Goal: Ask a question: Seek information or help from site administrators or community

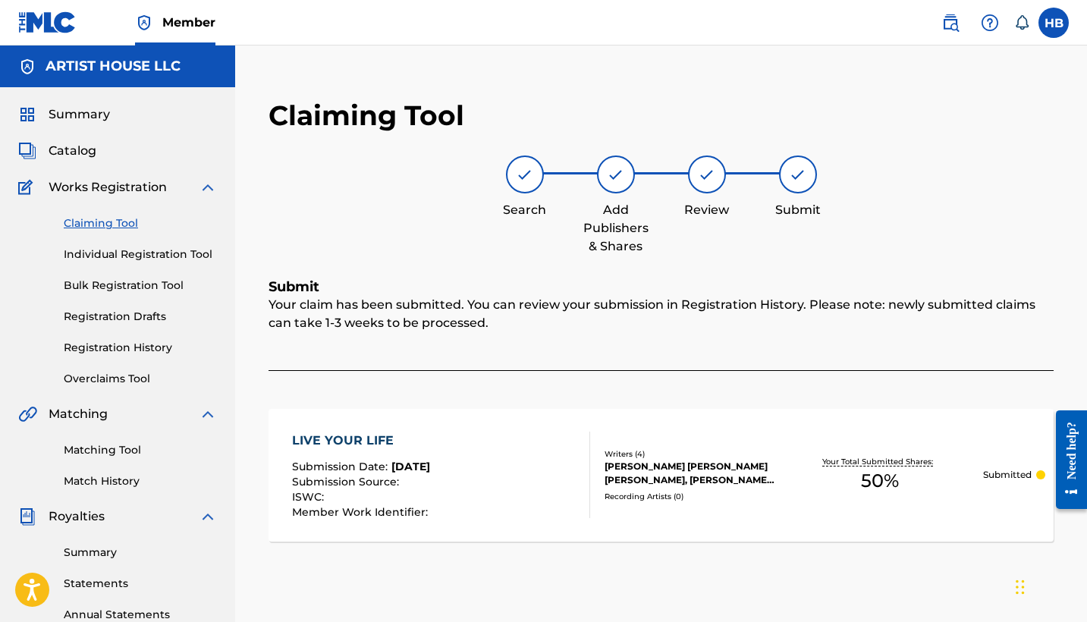
click at [80, 140] on div "Summary Catalog Works Registration Claiming Tool Individual Registration Tool B…" at bounding box center [117, 477] width 235 height 780
click at [77, 147] on span "Catalog" at bounding box center [73, 151] width 48 height 18
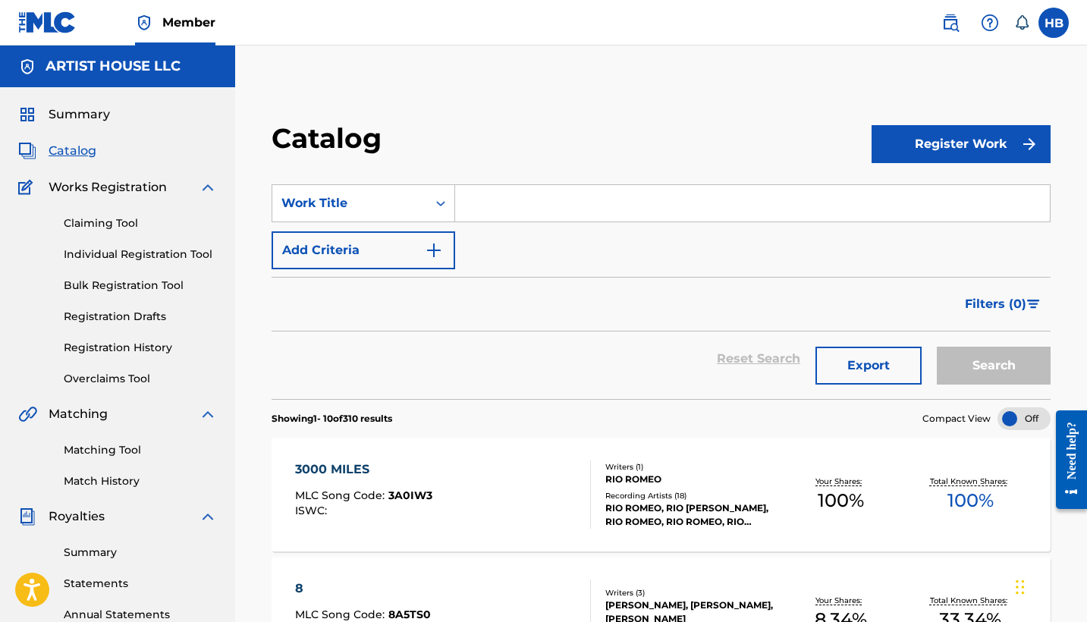
click at [114, 346] on link "Registration History" at bounding box center [140, 348] width 153 height 16
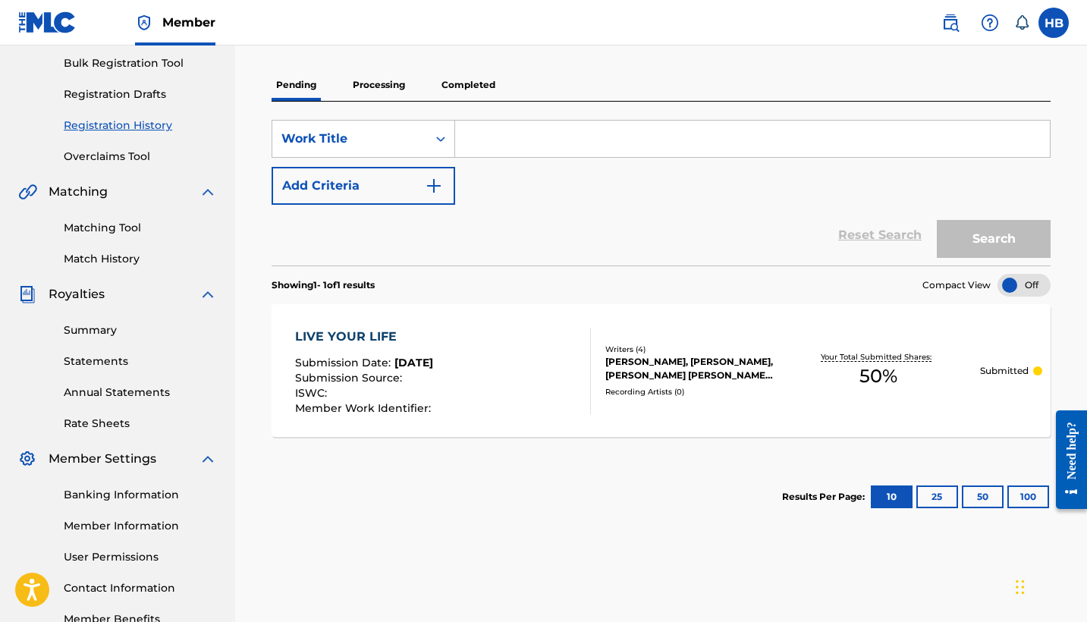
scroll to position [61, 0]
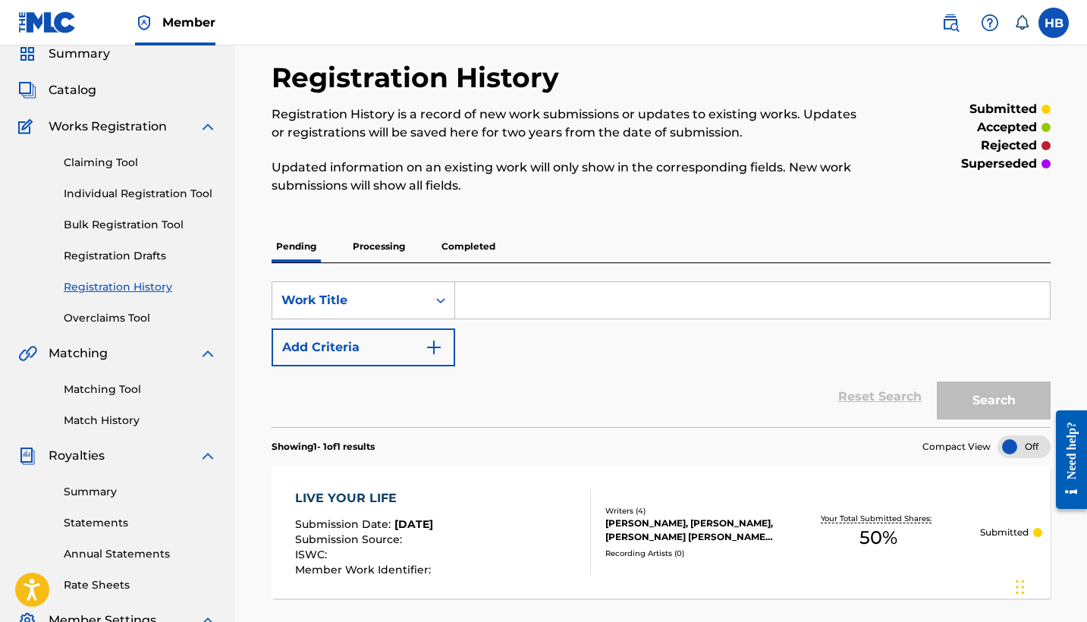
click at [368, 243] on p "Processing" at bounding box center [378, 246] width 61 height 32
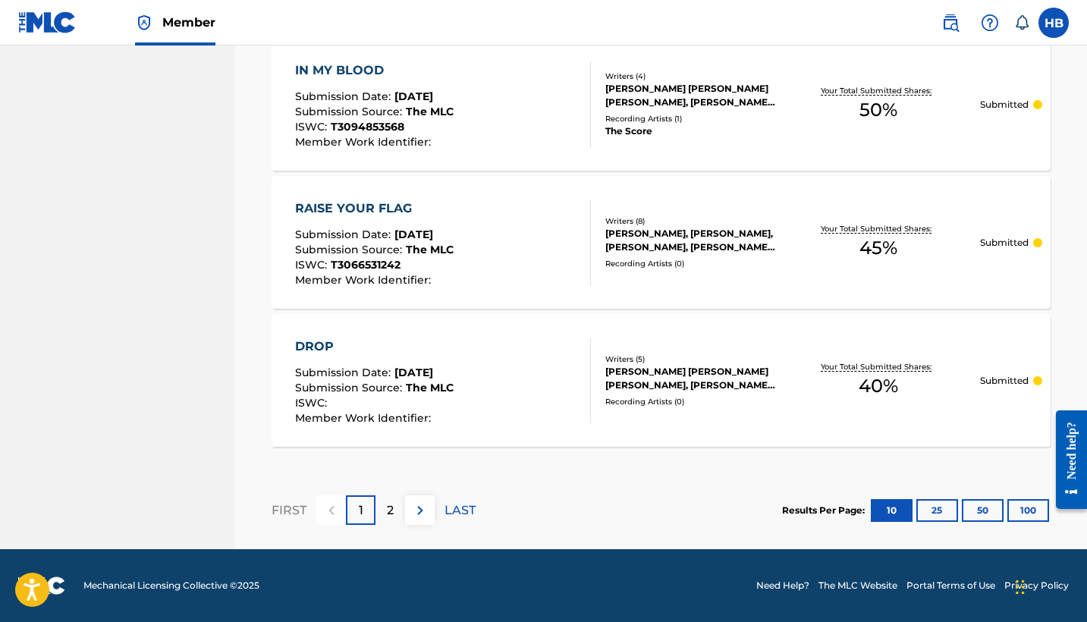
scroll to position [1442, 0]
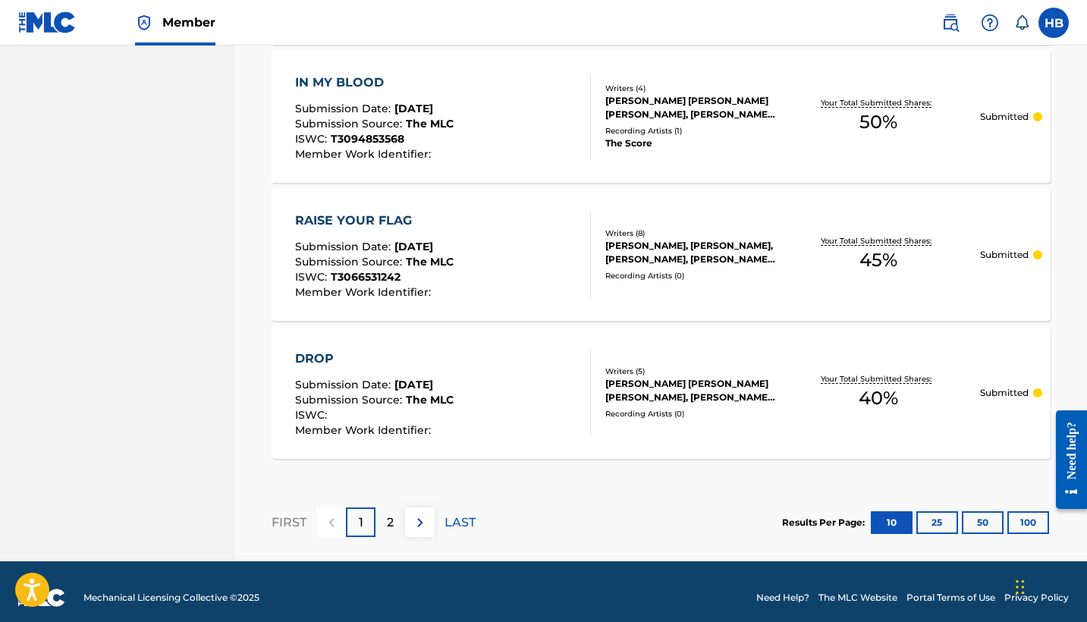
click at [387, 525] on p "2" at bounding box center [390, 522] width 7 height 18
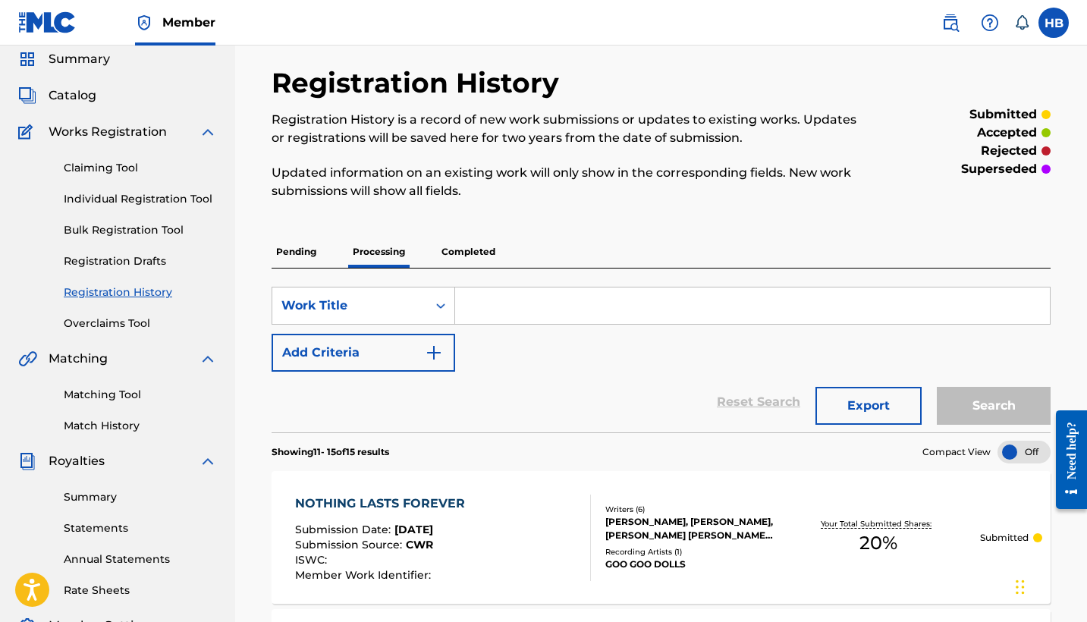
scroll to position [46, 0]
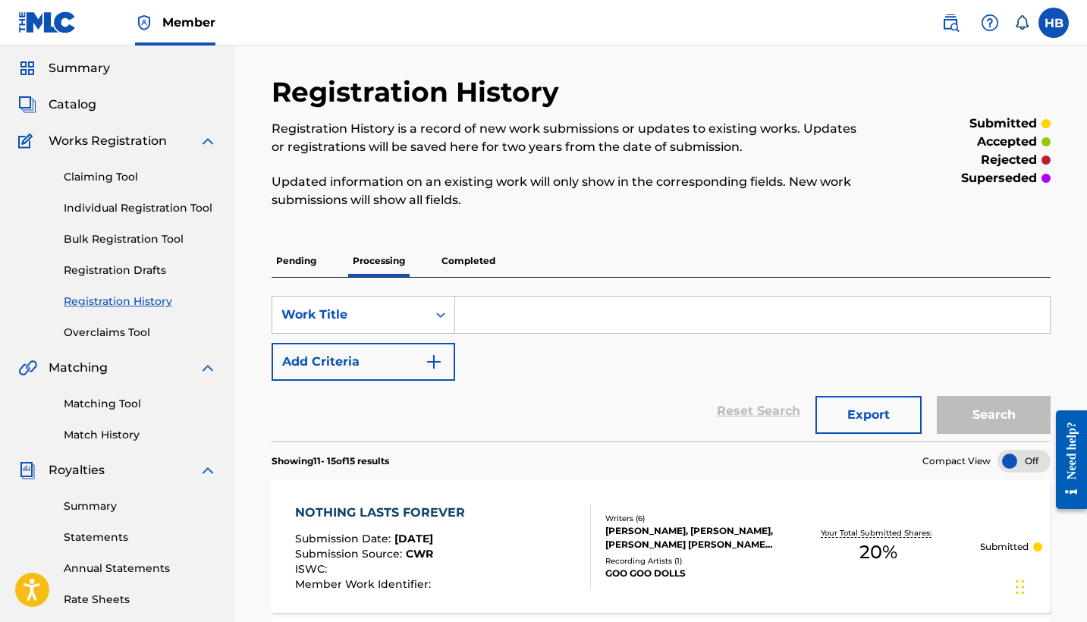
click at [80, 104] on span "Catalog" at bounding box center [73, 105] width 48 height 18
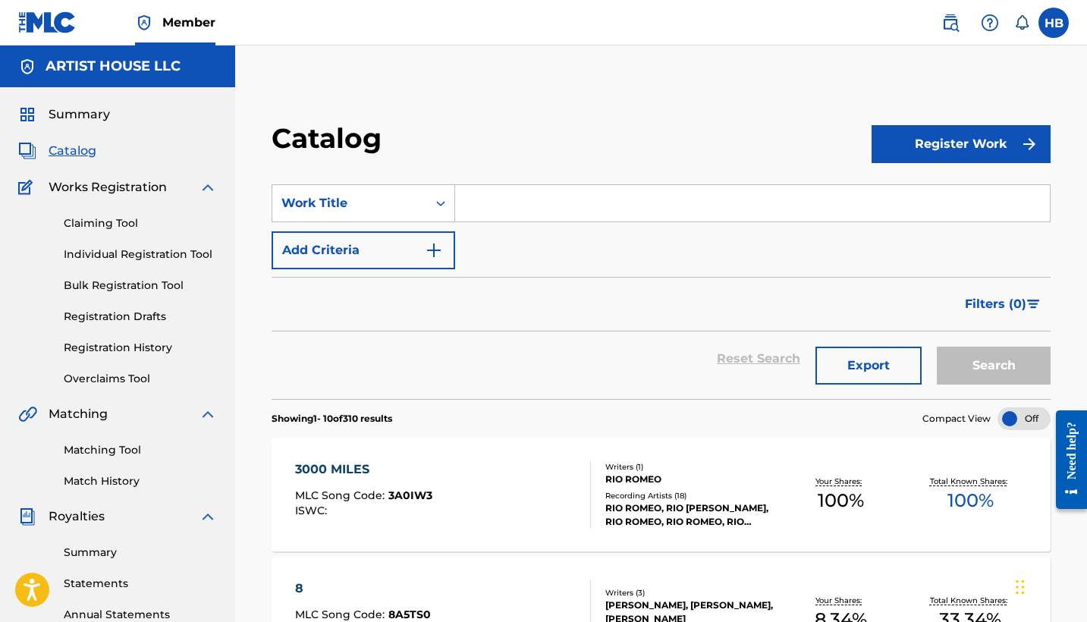
click at [547, 198] on input "Search Form" at bounding box center [752, 203] width 594 height 36
type input "j"
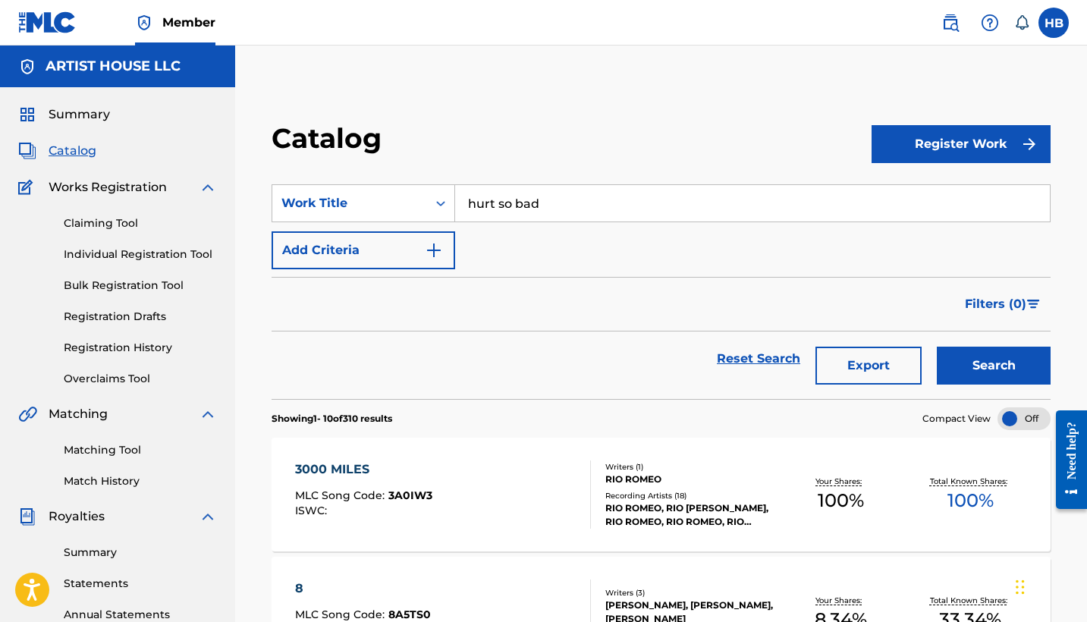
type input "hurt so bad"
click at [993, 365] on button "Search" at bounding box center [993, 366] width 114 height 38
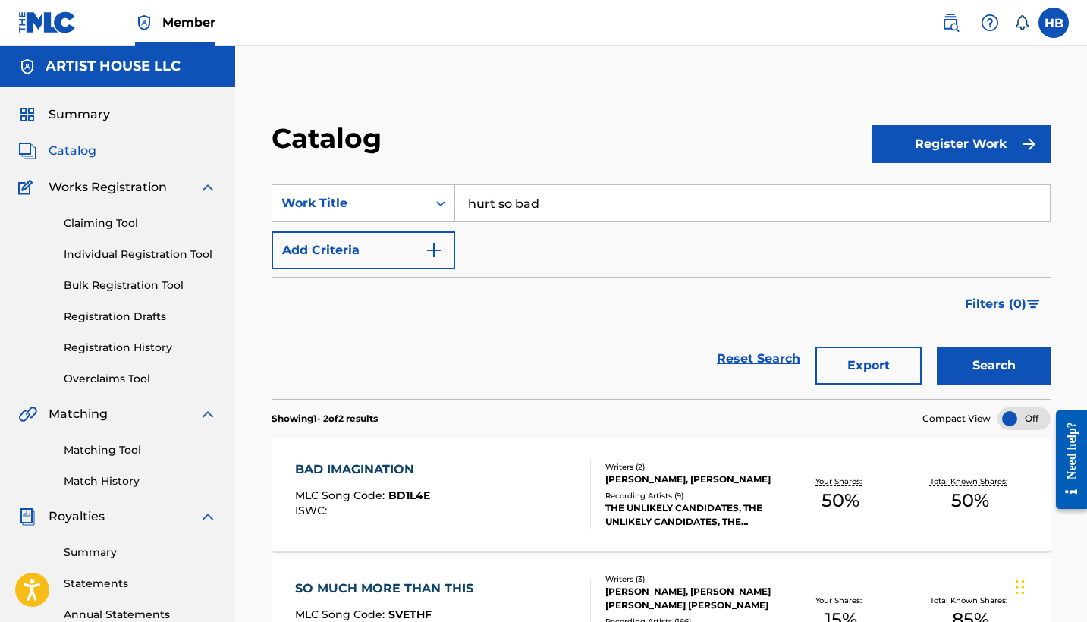
click at [97, 343] on link "Registration History" at bounding box center [140, 348] width 153 height 16
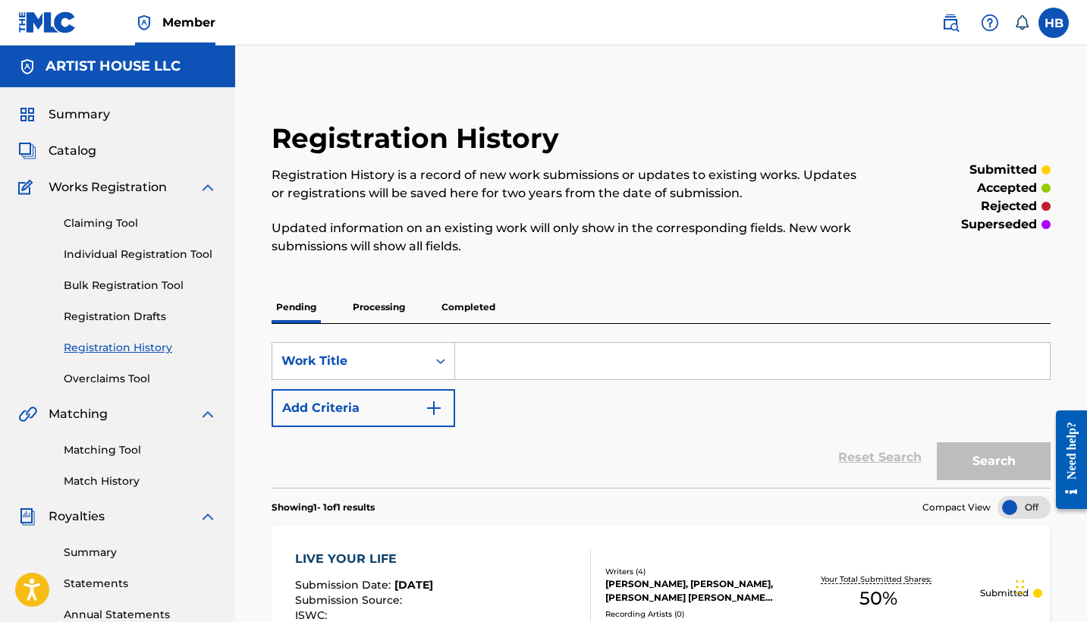
click at [367, 306] on p "Processing" at bounding box center [378, 307] width 61 height 32
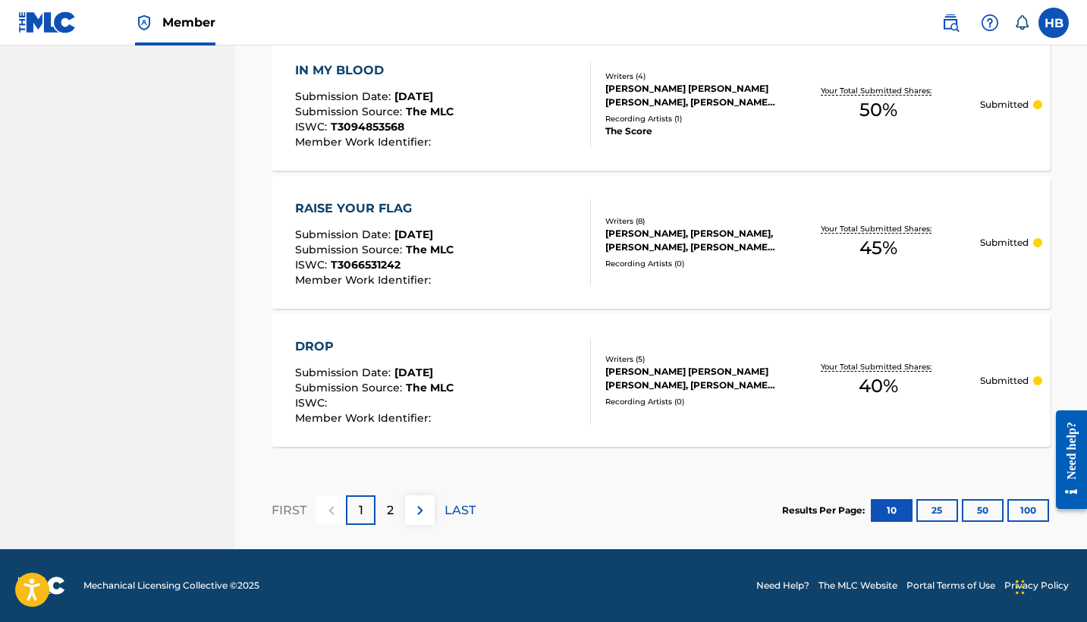
click at [388, 516] on p "2" at bounding box center [390, 510] width 7 height 18
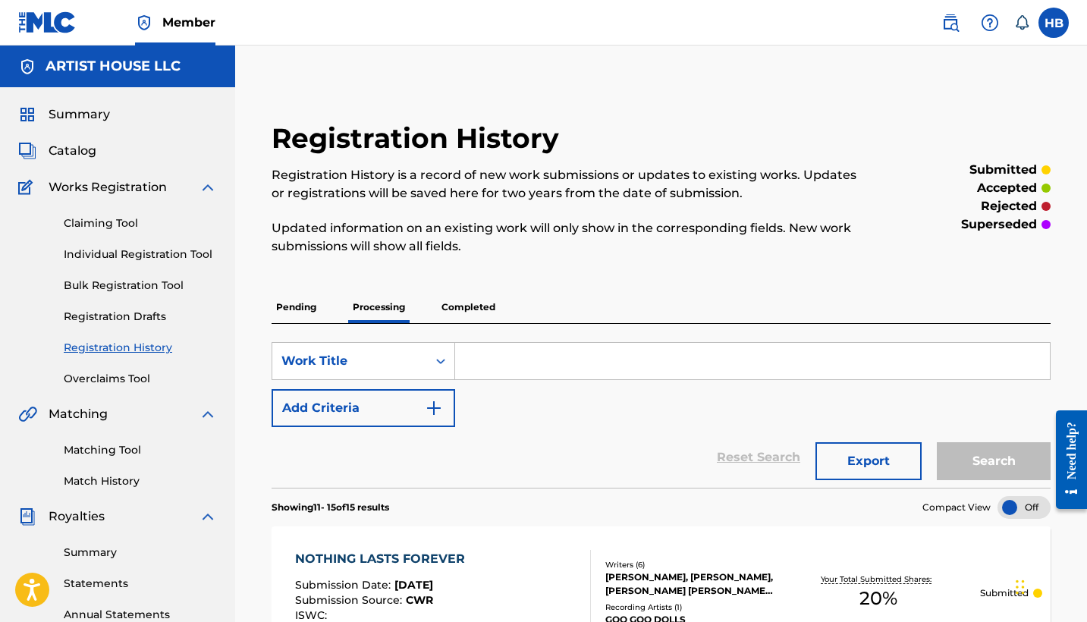
click at [76, 149] on span "Catalog" at bounding box center [73, 151] width 48 height 18
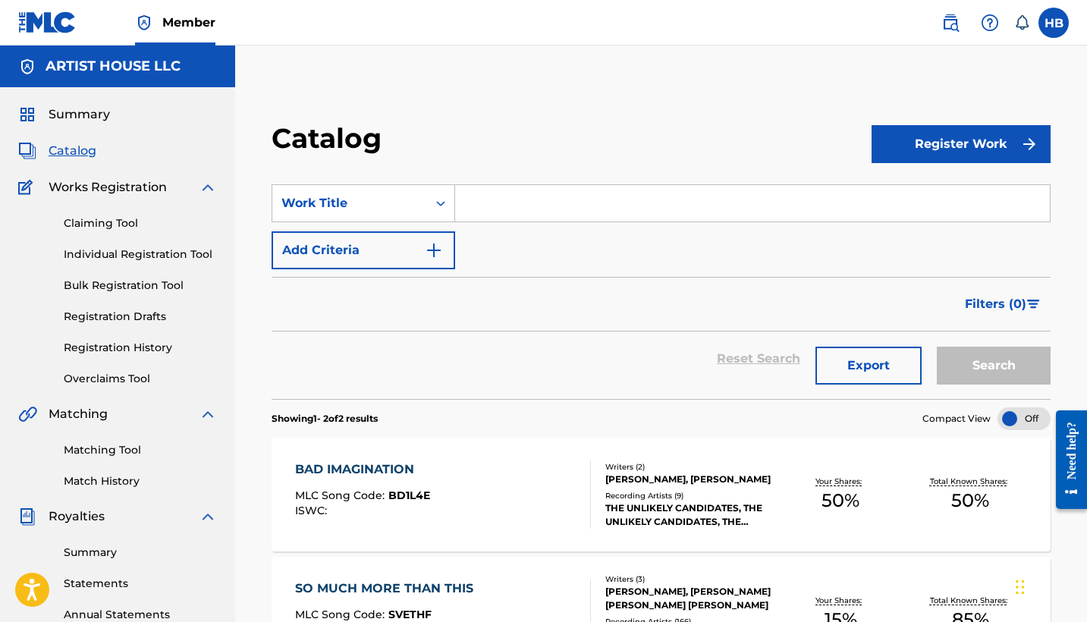
click at [504, 214] on input "Search Form" at bounding box center [752, 203] width 594 height 36
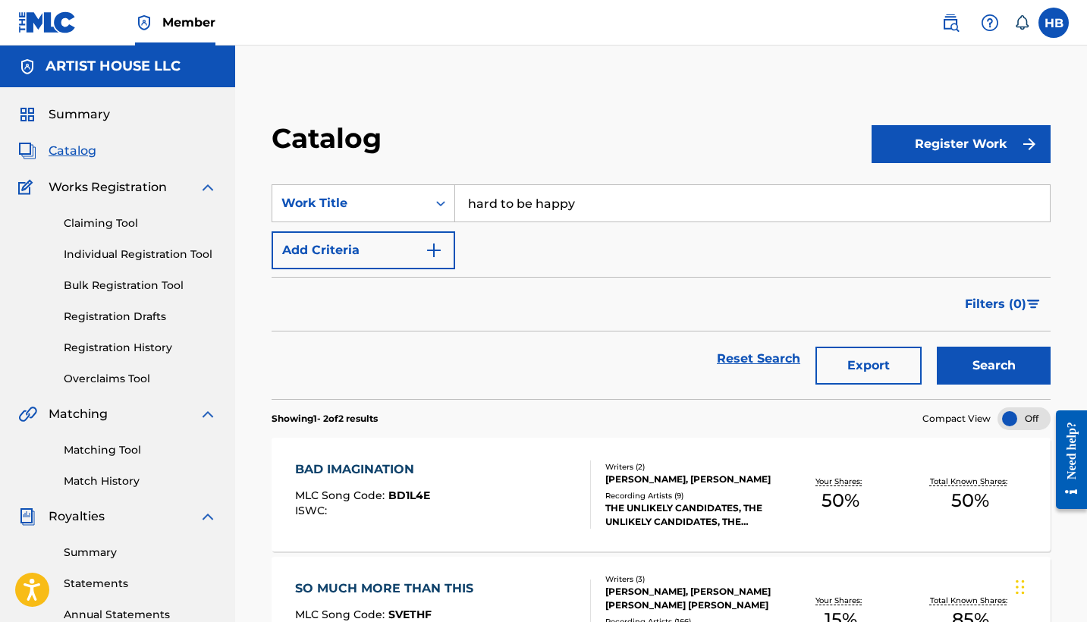
click at [993, 365] on button "Search" at bounding box center [993, 366] width 114 height 38
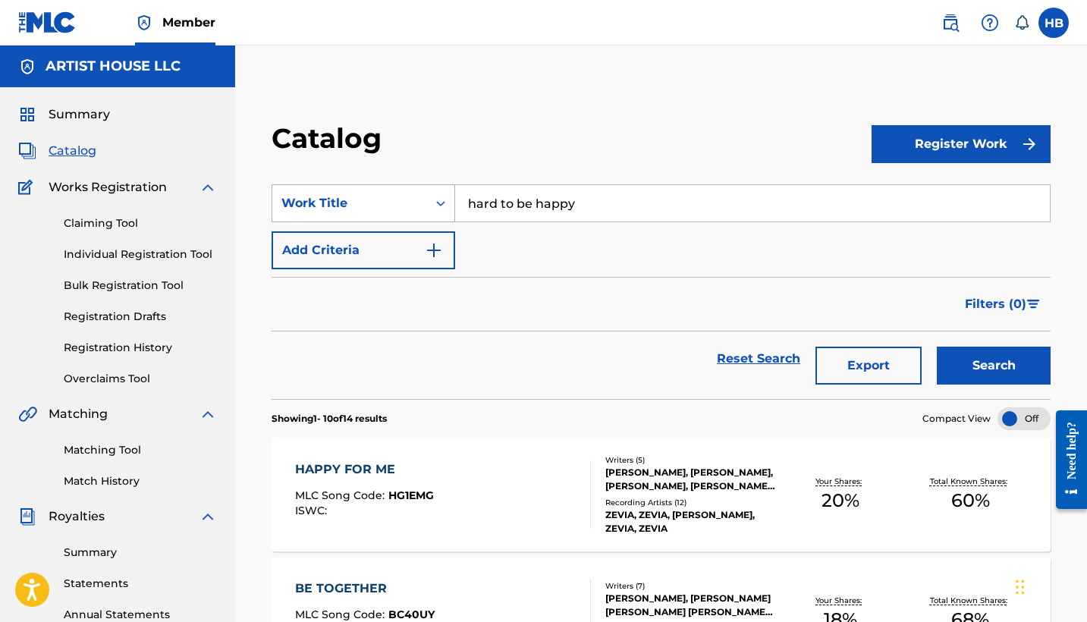
drag, startPoint x: 591, startPoint y: 208, endPoint x: 420, endPoint y: 187, distance: 172.7
click at [420, 187] on div "SearchWithCriteria38f5950e-bead-46e0-9194-b7ac5a7cfb3a Work Title hard to be ha…" at bounding box center [660, 203] width 779 height 38
type input "nothing lasts forever"
click at [993, 365] on button "Search" at bounding box center [993, 366] width 114 height 38
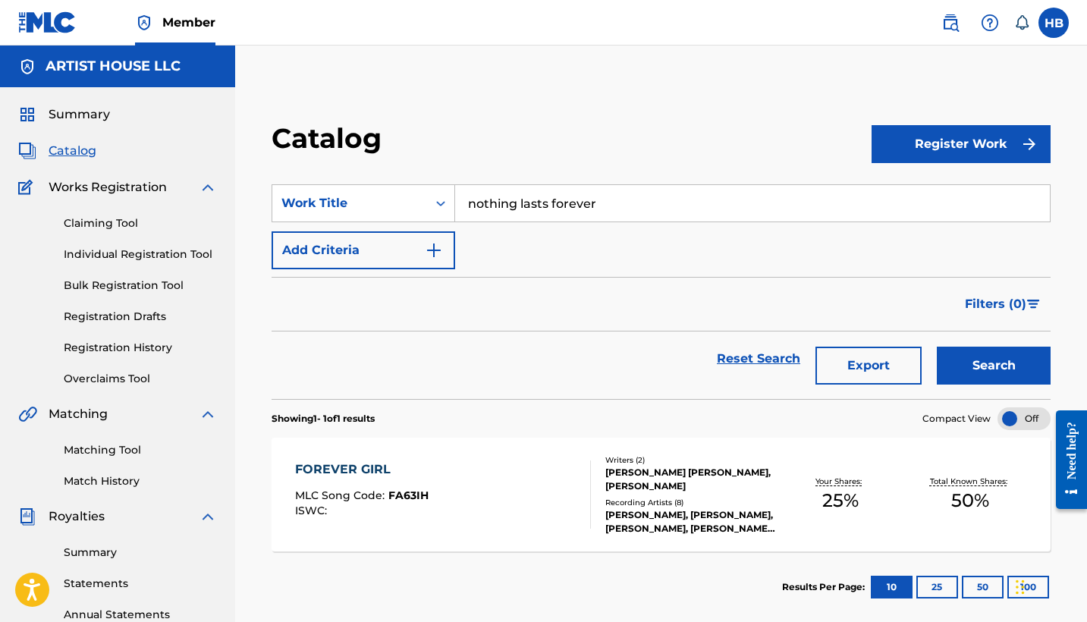
click at [102, 338] on div "Claiming Tool Individual Registration Tool Bulk Registration Tool Registration …" at bounding box center [117, 291] width 199 height 190
click at [98, 347] on link "Registration History" at bounding box center [140, 348] width 153 height 16
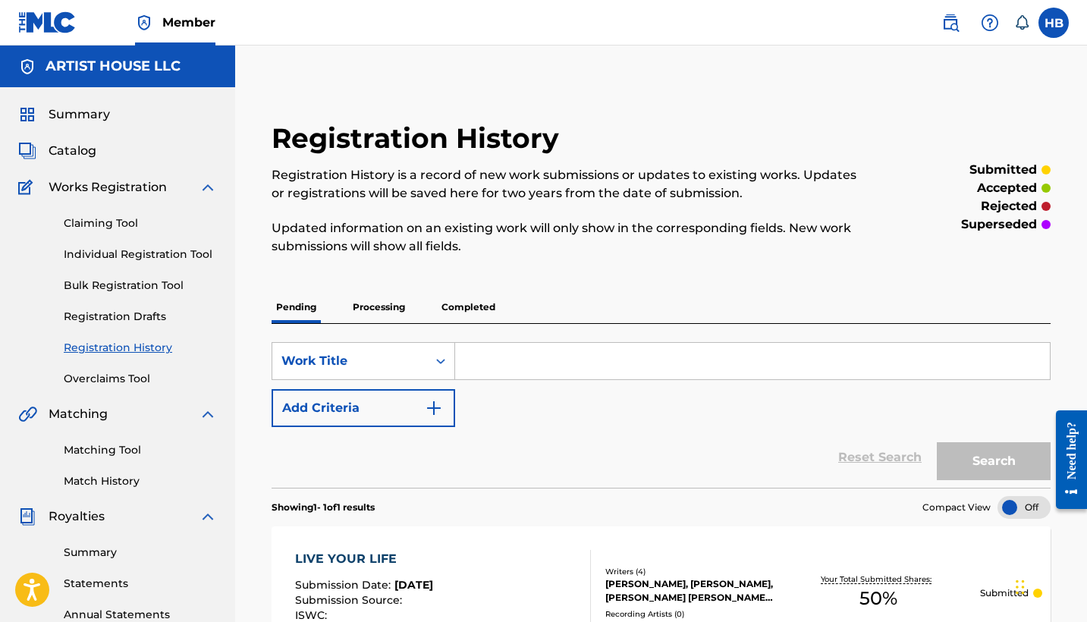
click at [379, 311] on p "Processing" at bounding box center [378, 307] width 61 height 32
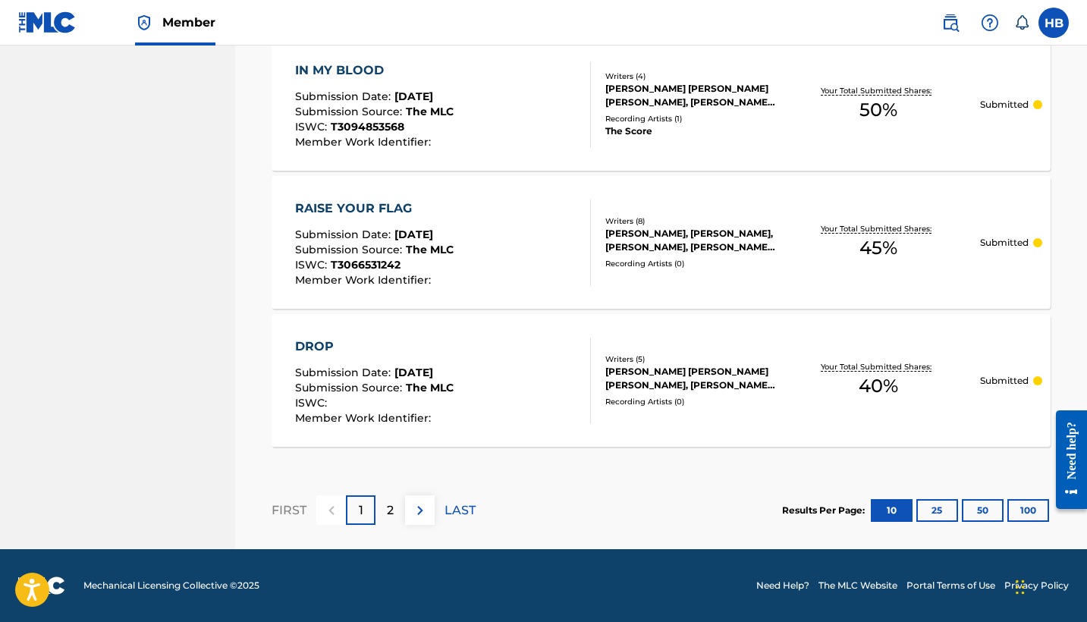
scroll to position [1454, 0]
click at [391, 515] on p "2" at bounding box center [390, 510] width 7 height 18
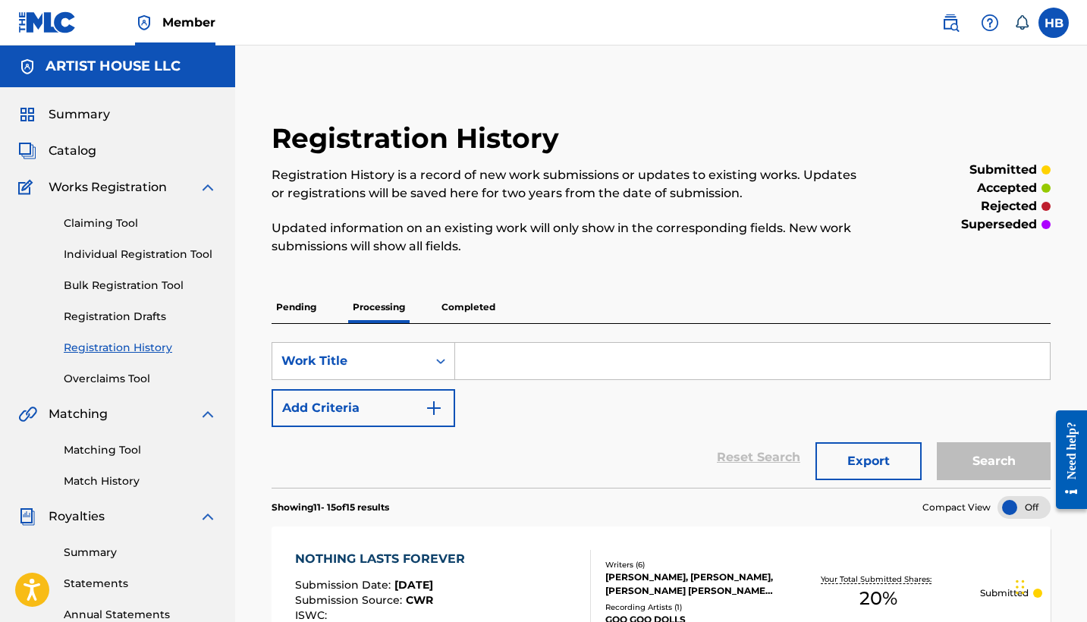
scroll to position [0, 0]
click at [961, 14] on link at bounding box center [950, 23] width 30 height 30
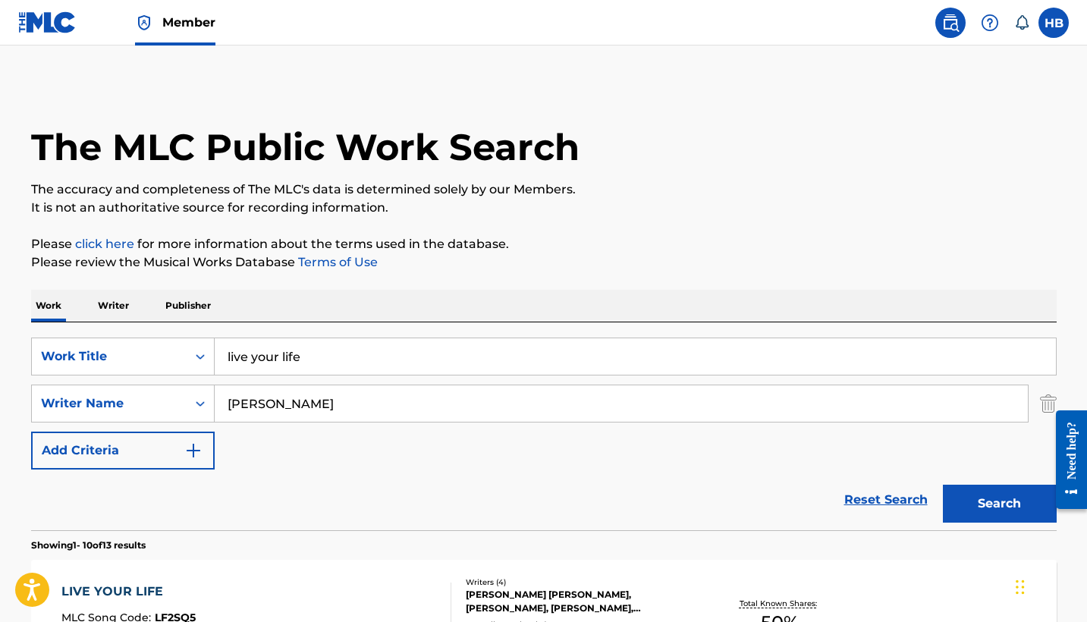
click at [992, 21] on img at bounding box center [989, 23] width 18 height 18
click at [992, 74] on link "Contact us" at bounding box center [989, 63] width 129 height 36
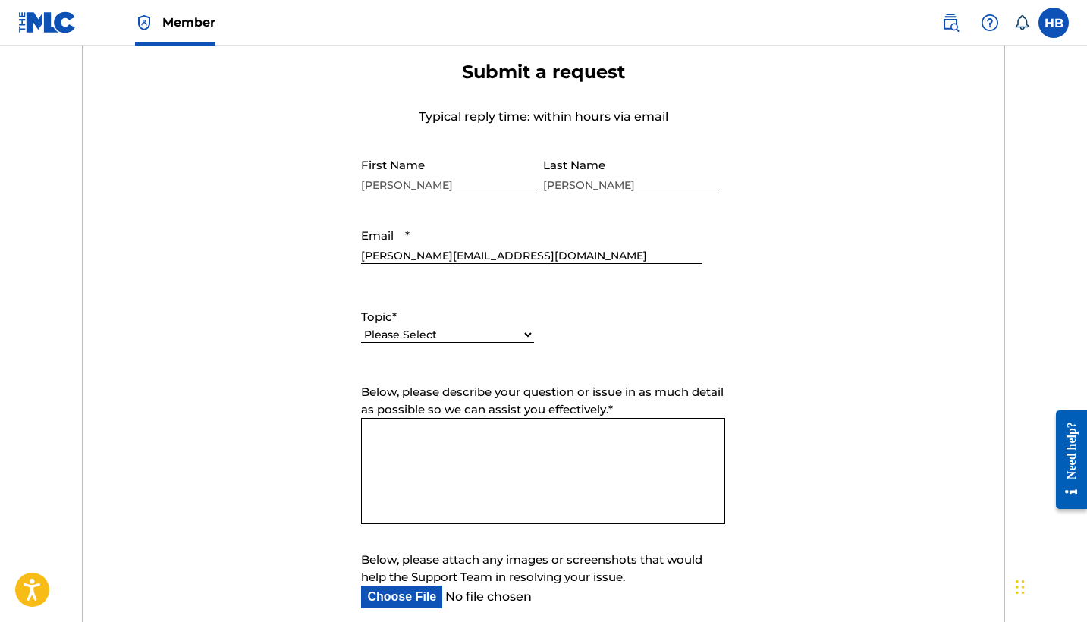
scroll to position [539, 0]
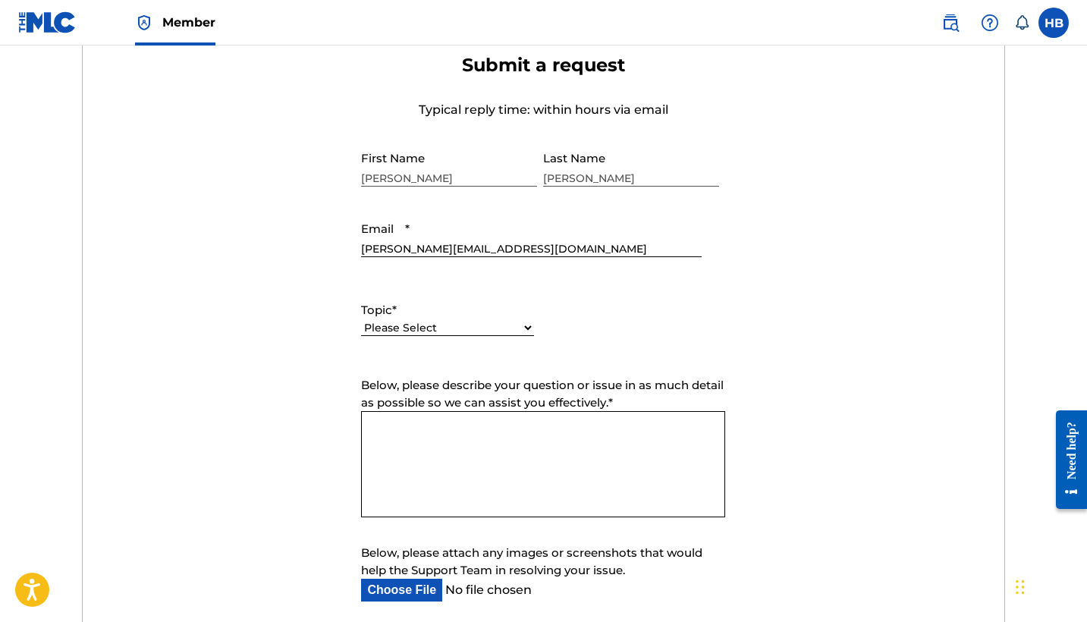
select select "I need help with managing my catalog"
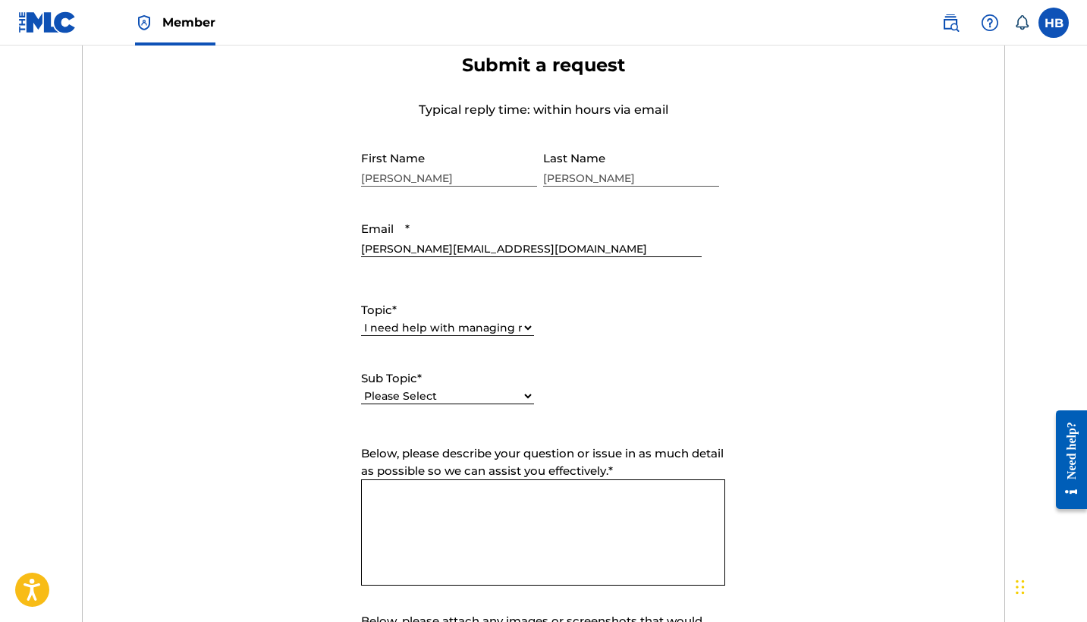
click at [407, 442] on form "Submit a request Typical reply time: within hours via email First Name [PERSON_…" at bounding box center [543, 405] width 921 height 702
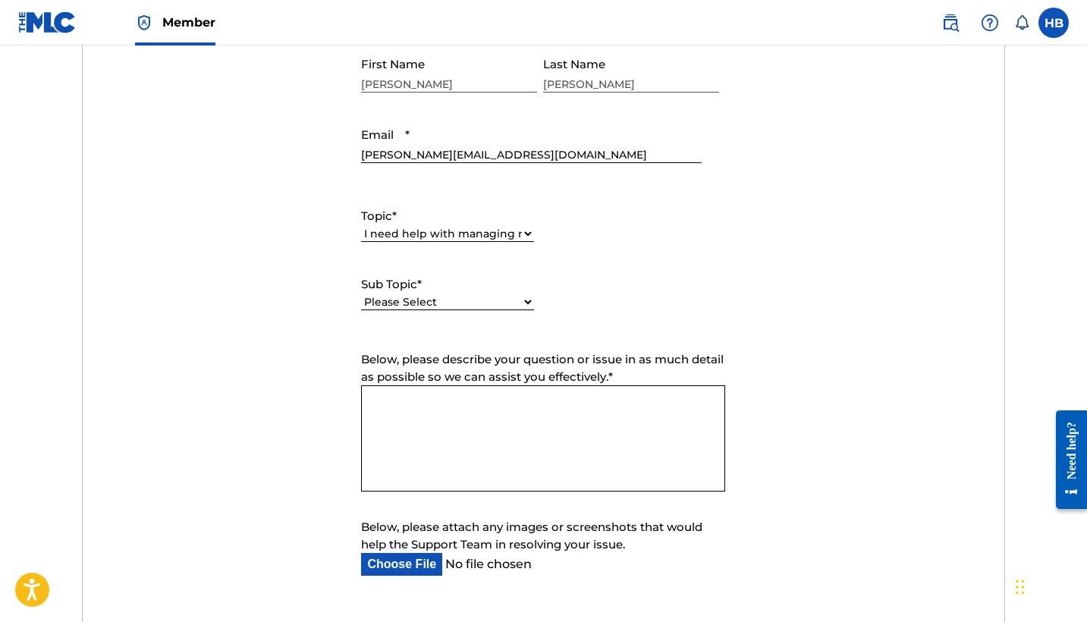
scroll to position [637, 0]
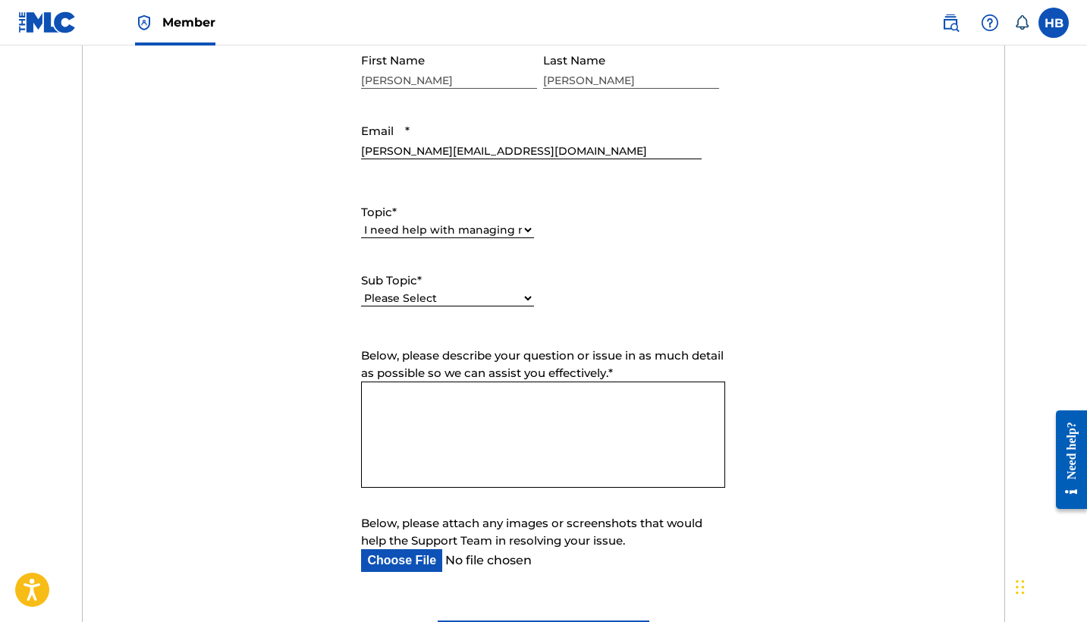
select select "I need help with CWR"
click at [403, 413] on textarea "Below, please describe your question or issue in as much detail as possible so …" at bounding box center [543, 434] width 364 height 106
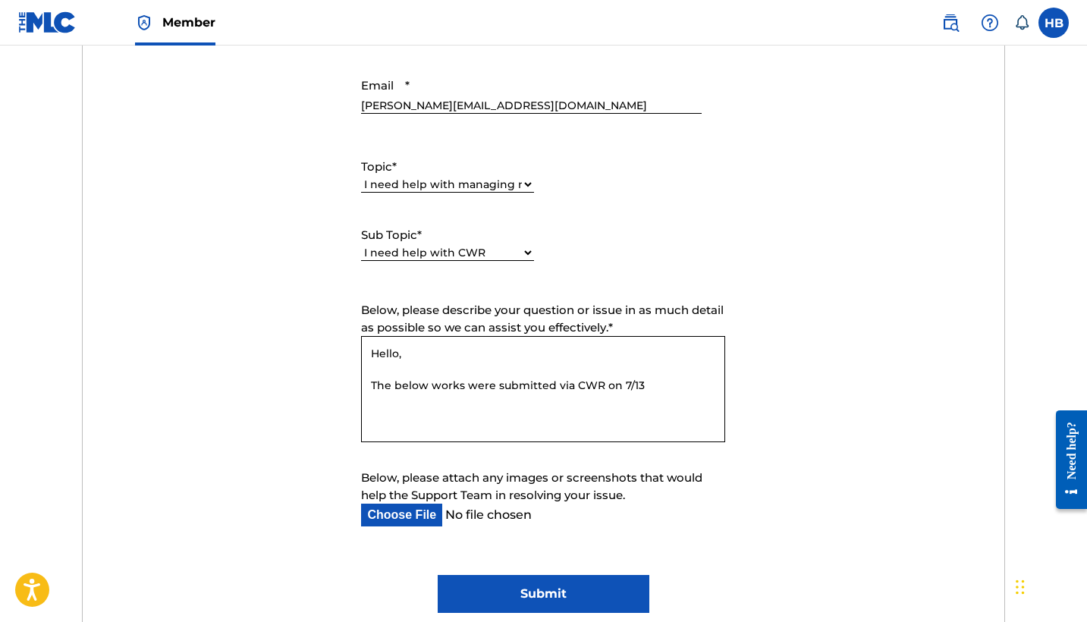
scroll to position [685, 0]
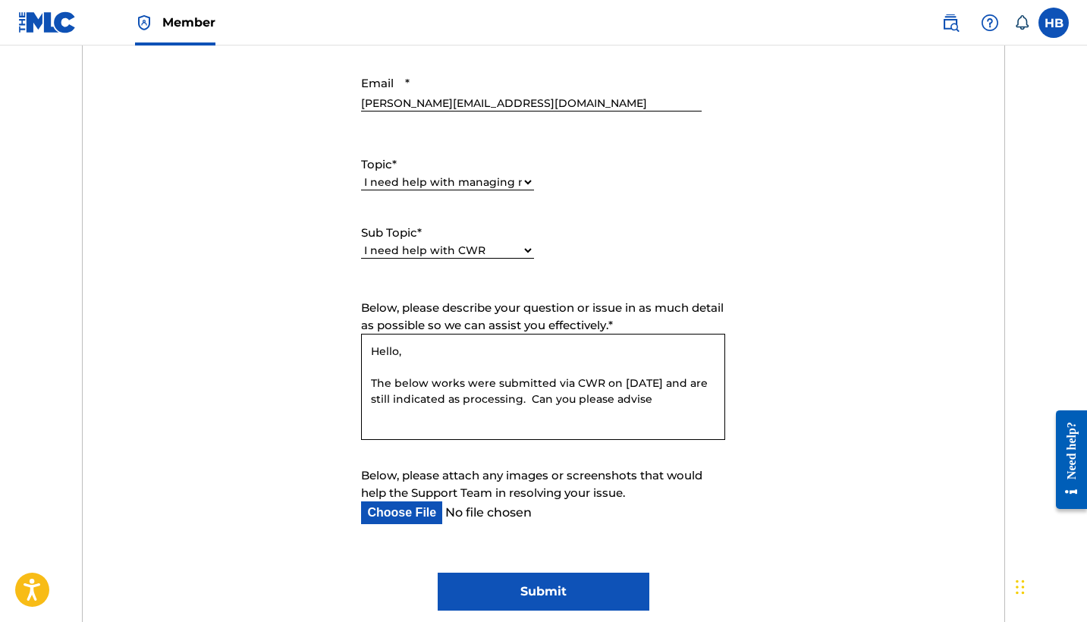
paste textarea "NOTHING LASTS FOREVER HURT SO BAD HARD TO BE HAPPY [PERSON_NAME] [DATE]"
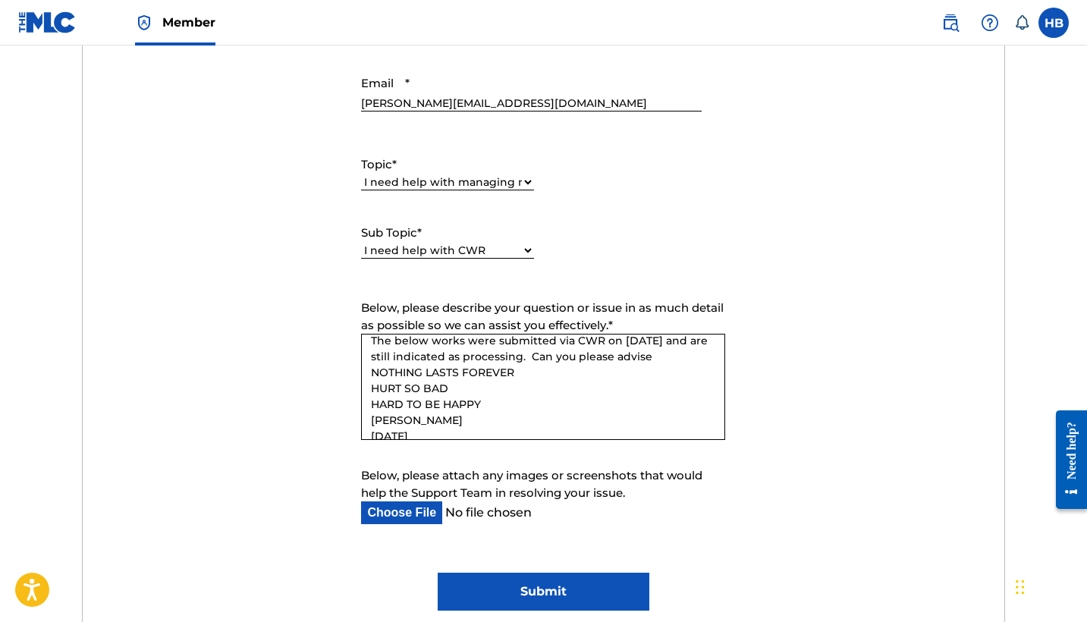
scroll to position [44, 0]
click at [658, 359] on textarea "Hello, The below works were submitted via CWR on [DATE] and are still indicated…" at bounding box center [543, 387] width 364 height 106
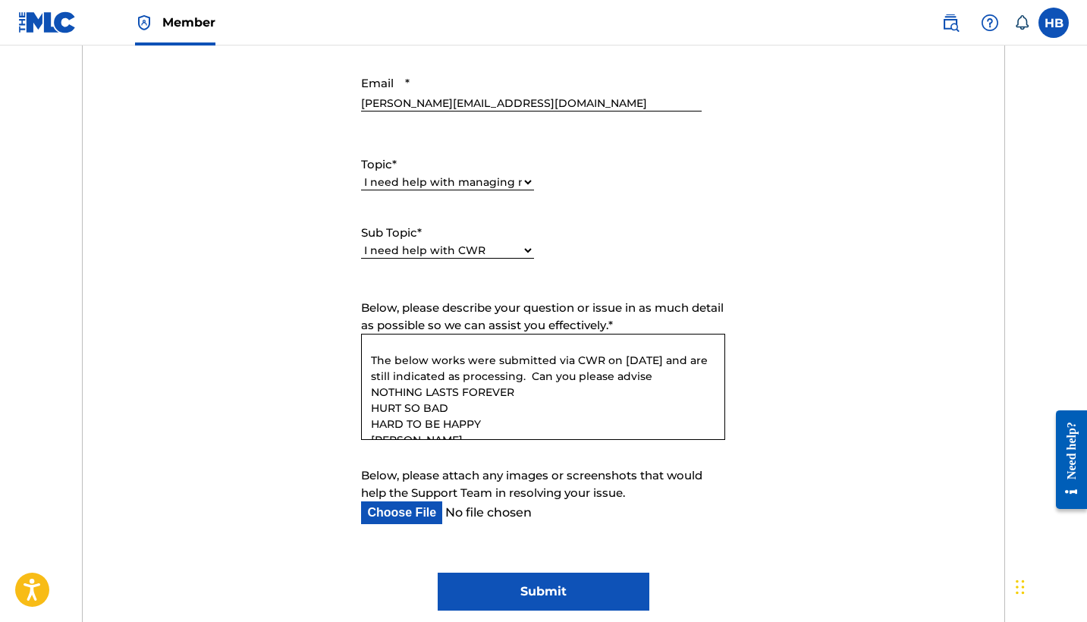
click at [672, 375] on textarea "Hello, The below works were submitted via CWR on [DATE] and are still indicated…" at bounding box center [543, 387] width 364 height 106
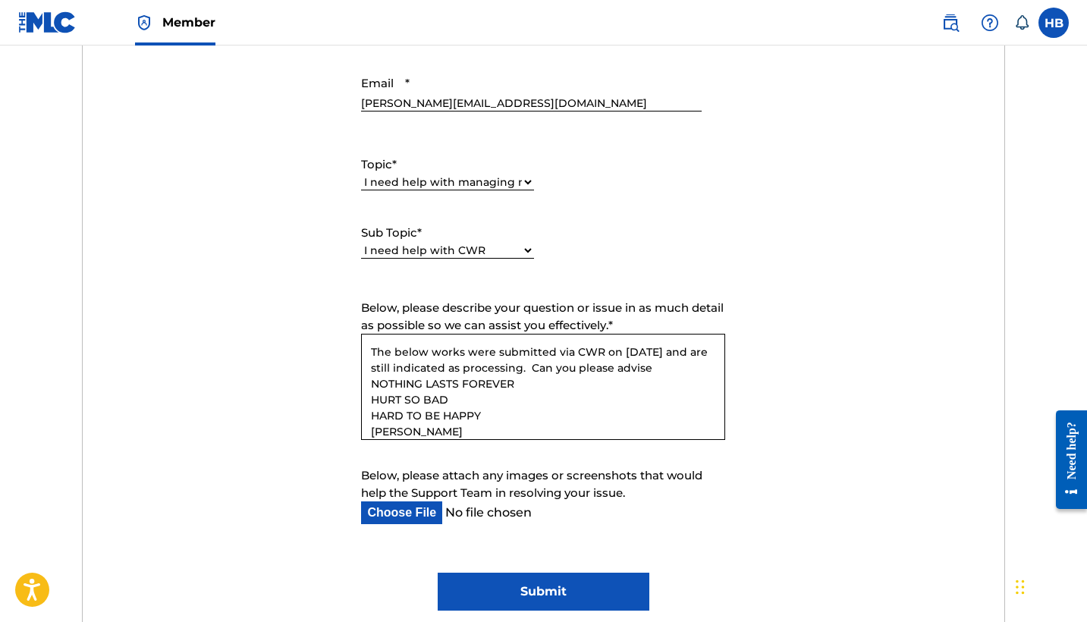
drag, startPoint x: 651, startPoint y: 362, endPoint x: 614, endPoint y: 362, distance: 36.4
click at [614, 362] on textarea "Hello, The below works were submitted via CWR on [DATE] and are still indicated…" at bounding box center [543, 387] width 364 height 106
click at [638, 350] on textarea "Hello, The below works were submitted via CWR on [DATE] and are still indicated…" at bounding box center [543, 387] width 364 height 106
click at [537, 384] on textarea "Hello, The below works were submitted via CWR on [DATE] and are still indicated…" at bounding box center [543, 387] width 364 height 106
click at [658, 365] on textarea "Hello, The below works were submitted via CWR on [DATE] and are still indicated…" at bounding box center [543, 387] width 364 height 106
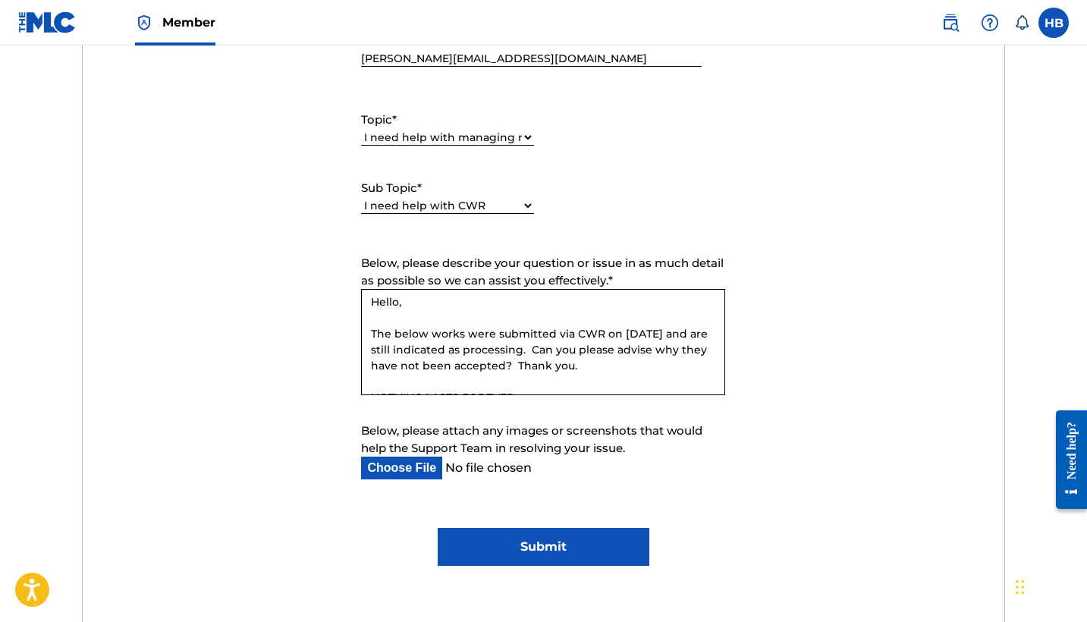
scroll to position [3, 0]
click at [602, 333] on textarea "Hello, The below works were submitted via CWR on [DATE] and are still indicated…" at bounding box center [543, 342] width 364 height 106
paste textarea "CW250026AHP_708.V22"
click at [519, 378] on textarea "Hello, The below works were submitted via CWR (file CW250026AHP_708.V22) on [DA…" at bounding box center [543, 342] width 364 height 106
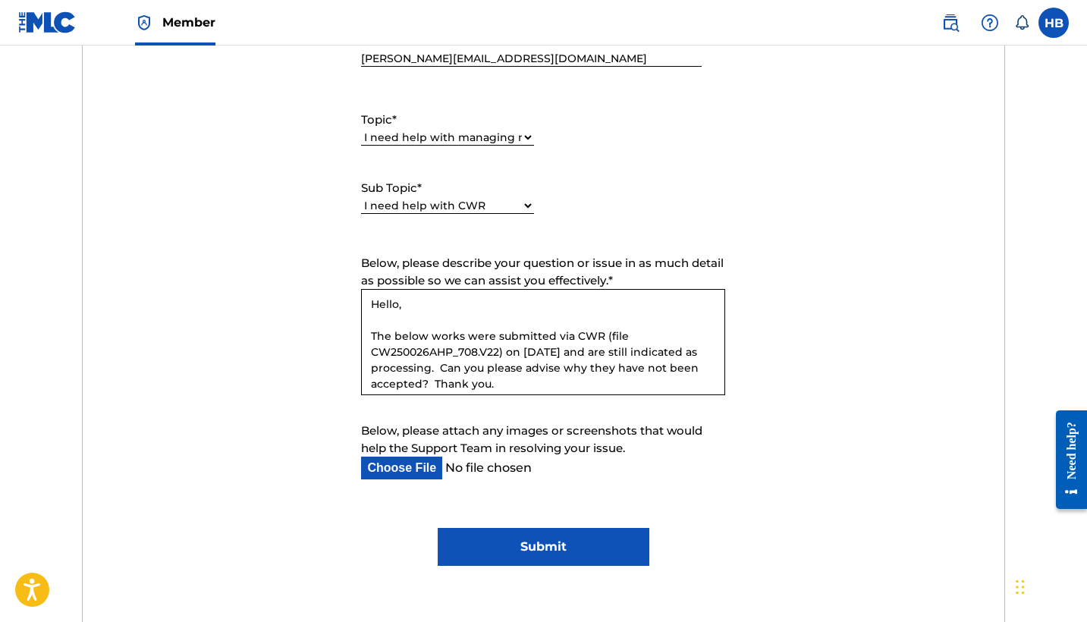
type textarea "Hello, The below works were submitted via CWR (file CW250026AHP_708.V22) on [DA…"
click at [534, 548] on input "Submit" at bounding box center [543, 547] width 212 height 38
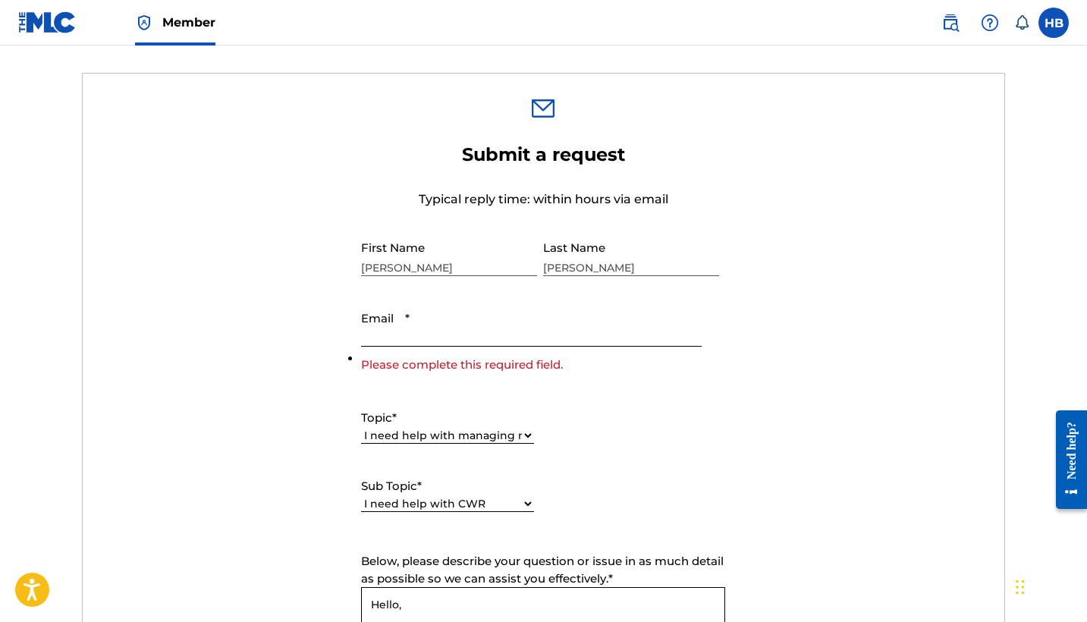
scroll to position [427, 0]
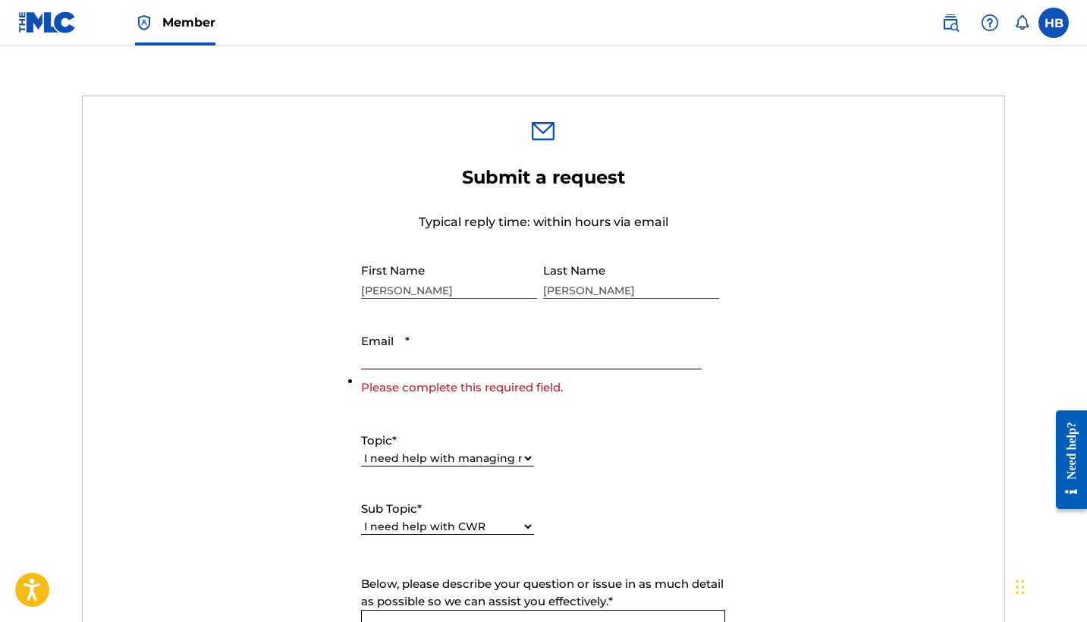
click at [383, 359] on input "Email *" at bounding box center [531, 347] width 340 height 43
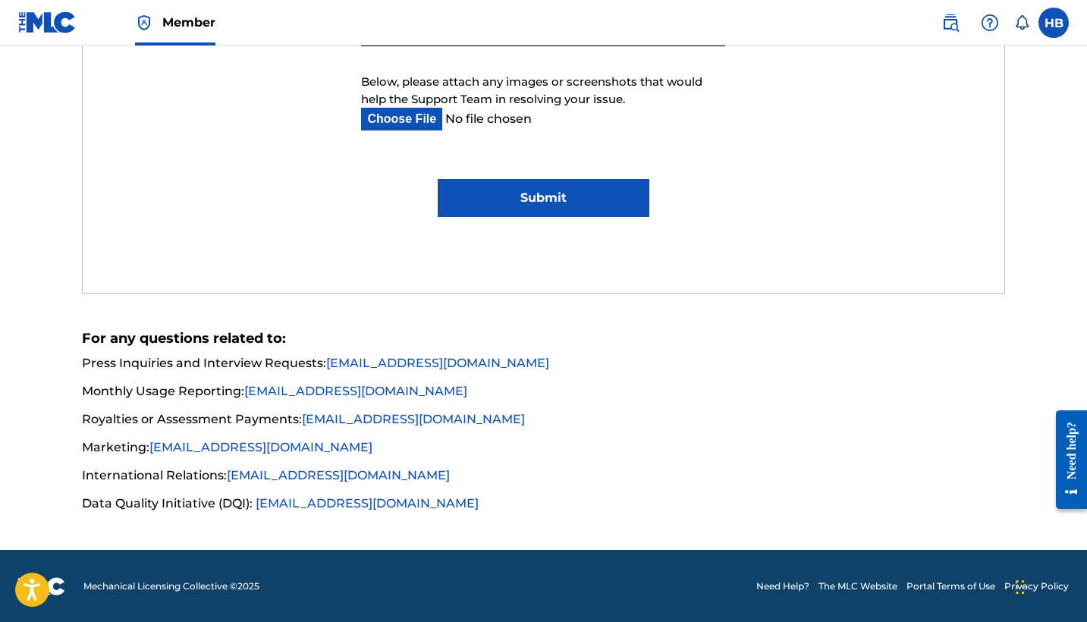
type input "[PERSON_NAME][EMAIL_ADDRESS][DOMAIN_NAME]"
click at [544, 203] on input "Submit" at bounding box center [543, 198] width 212 height 38
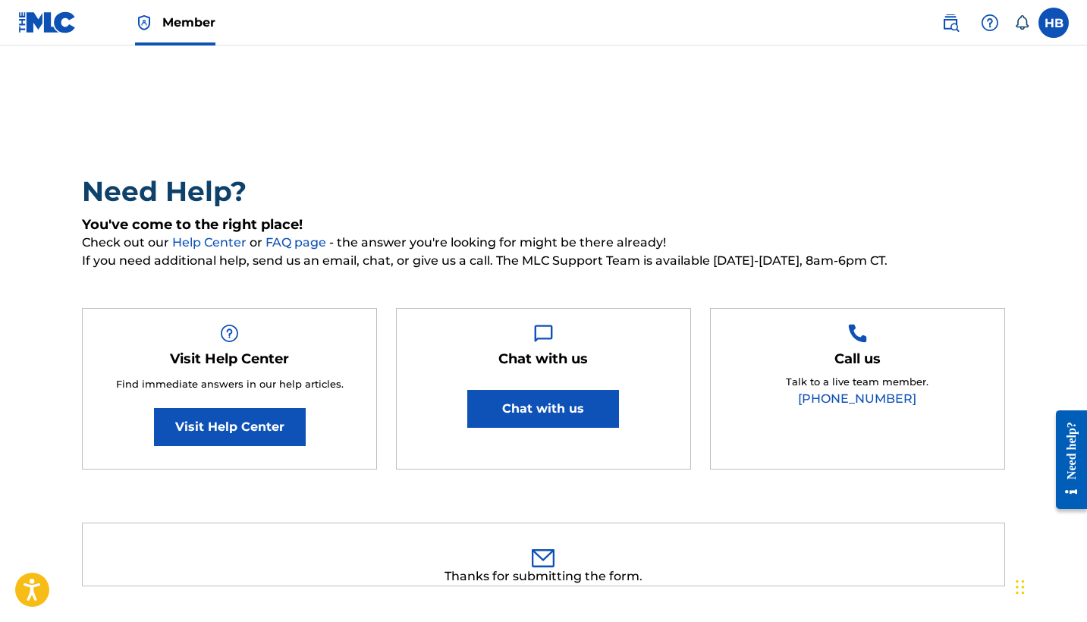
scroll to position [0, 0]
click at [42, 21] on img at bounding box center [47, 22] width 58 height 22
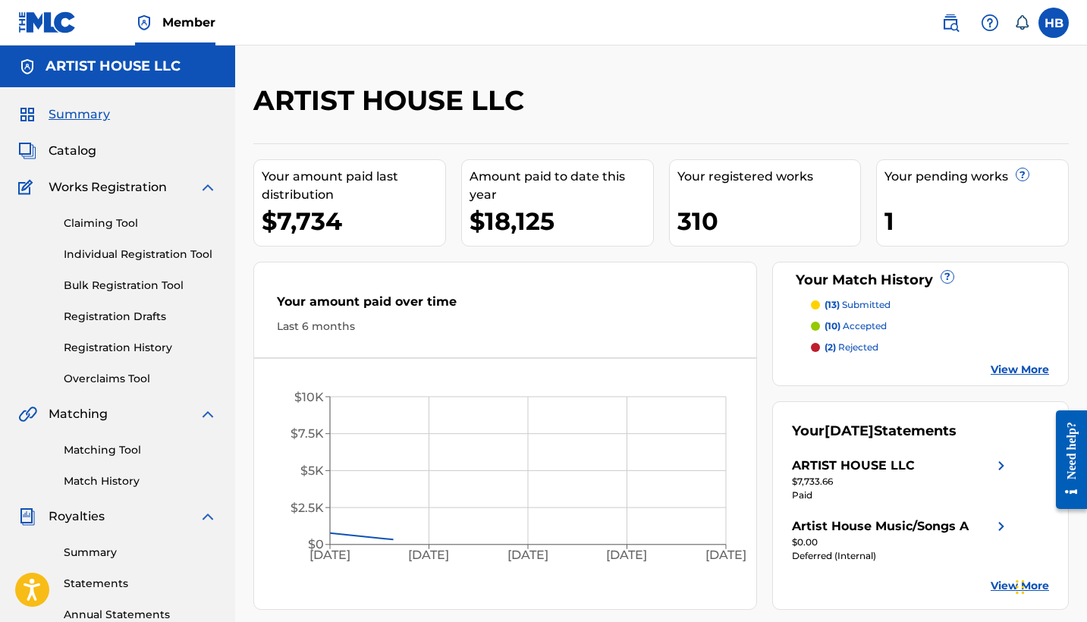
click at [187, 23] on span "Member" at bounding box center [188, 22] width 53 height 17
click at [74, 153] on span "Catalog" at bounding box center [73, 151] width 48 height 18
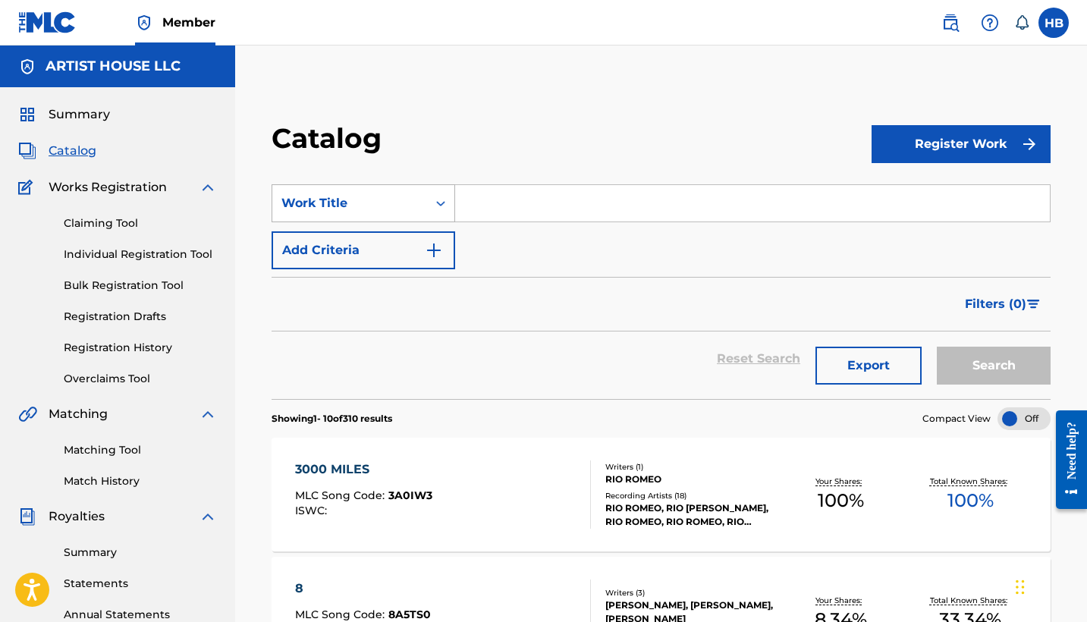
click at [344, 199] on div "Work Title" at bounding box center [349, 203] width 136 height 18
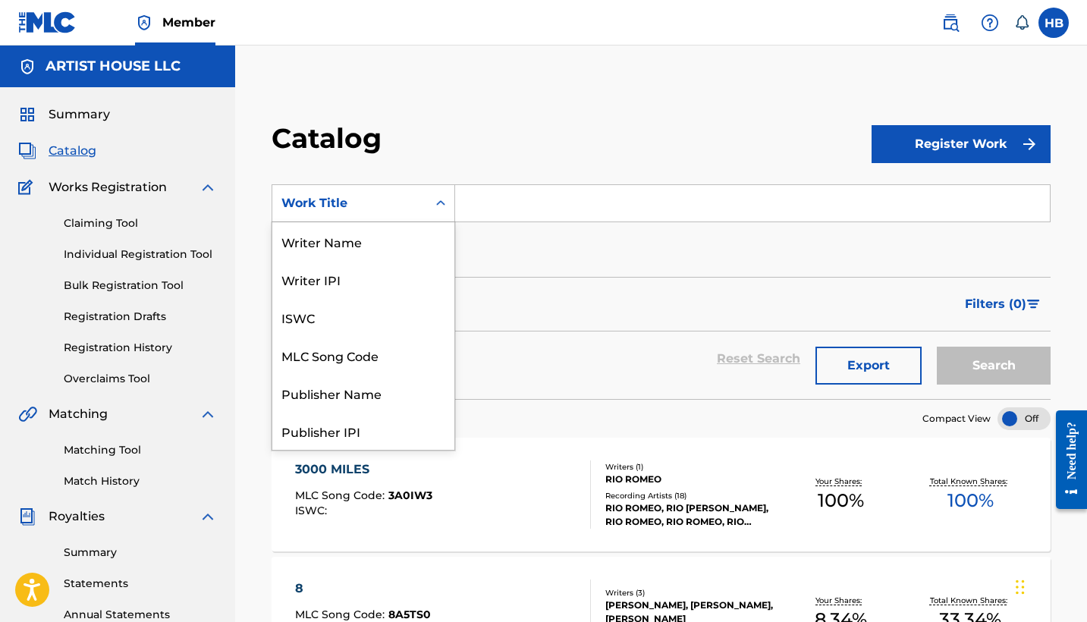
scroll to position [227, 0]
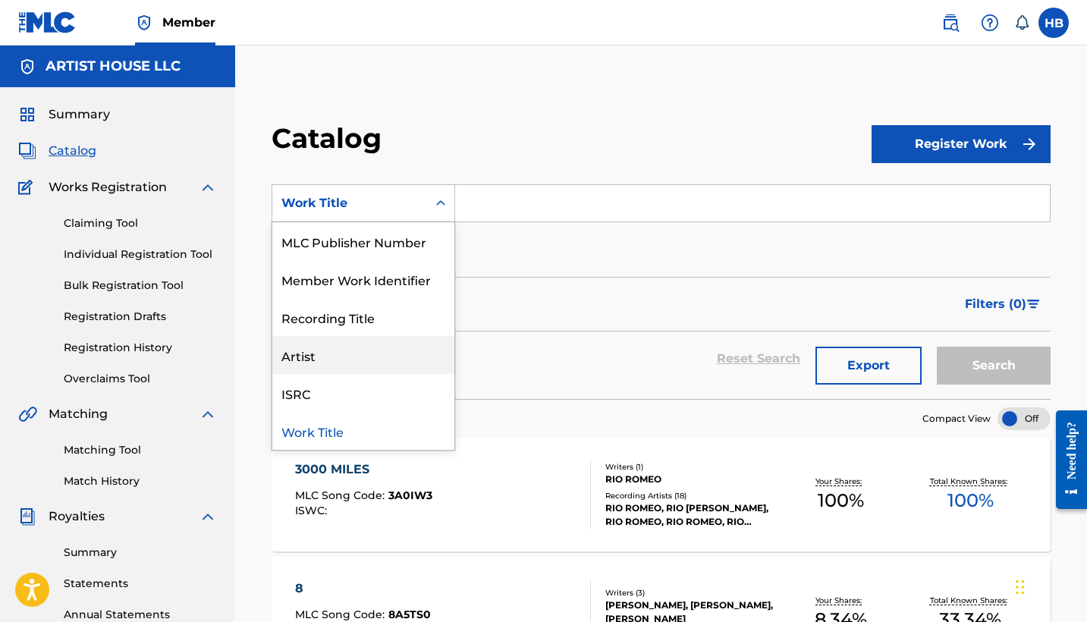
click at [312, 361] on div "Artist" at bounding box center [363, 355] width 182 height 38
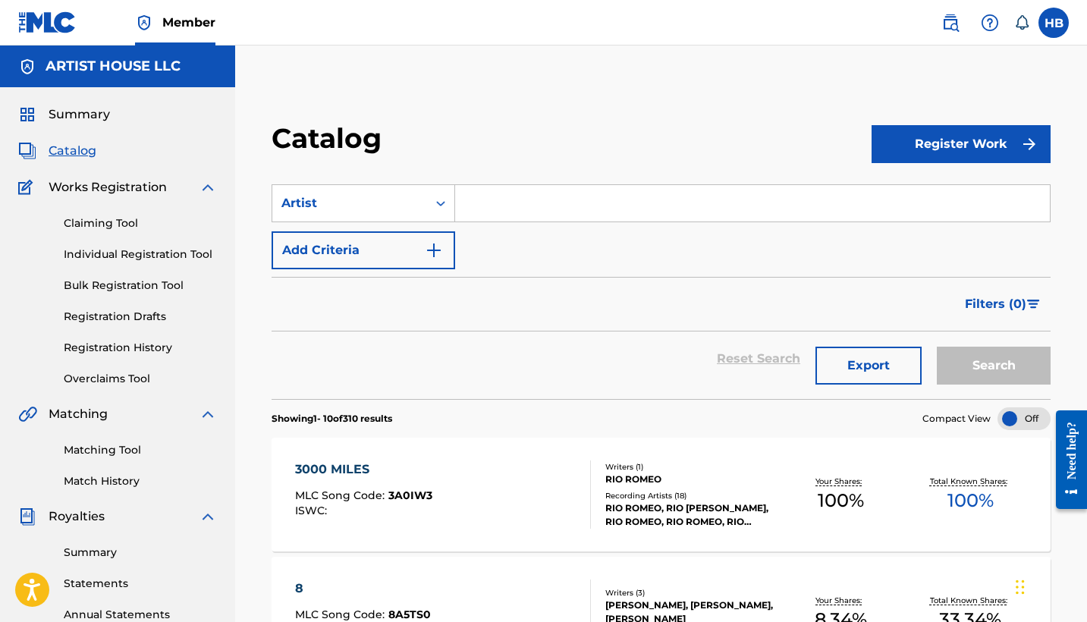
click at [525, 209] on input "Search Form" at bounding box center [752, 203] width 594 height 36
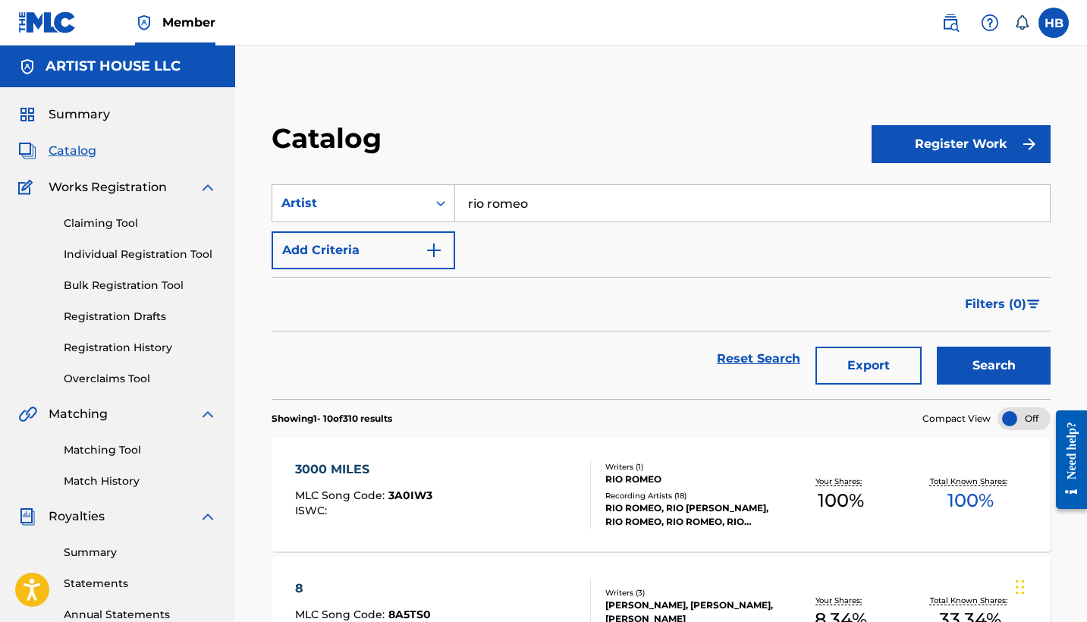
type input "rio romeo"
click at [993, 365] on button "Search" at bounding box center [993, 366] width 114 height 38
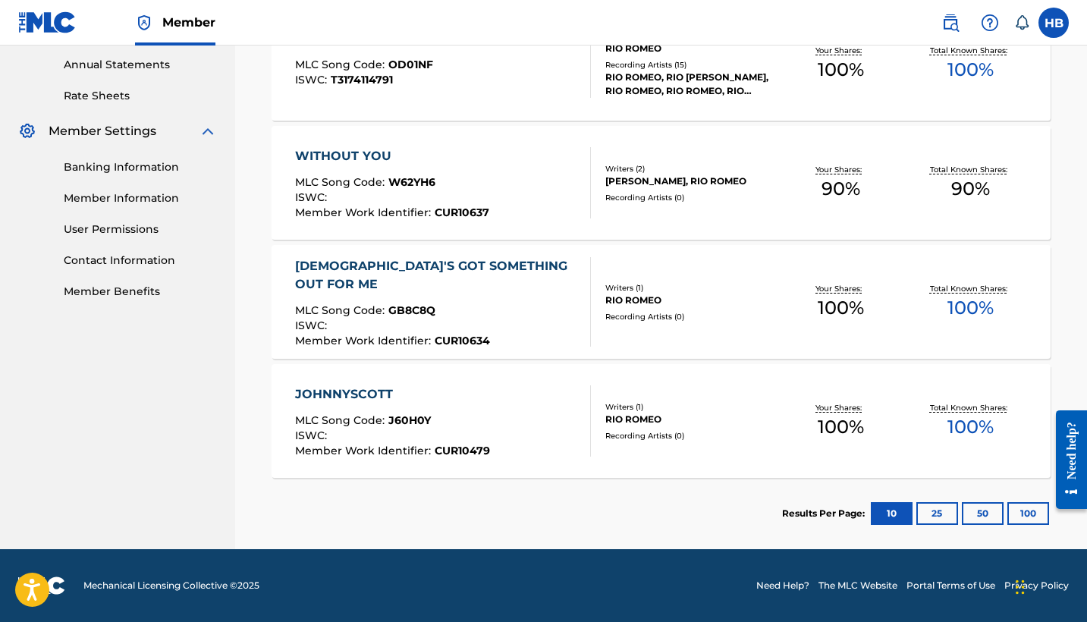
scroll to position [550, 0]
click at [939, 513] on button "25" at bounding box center [937, 513] width 42 height 23
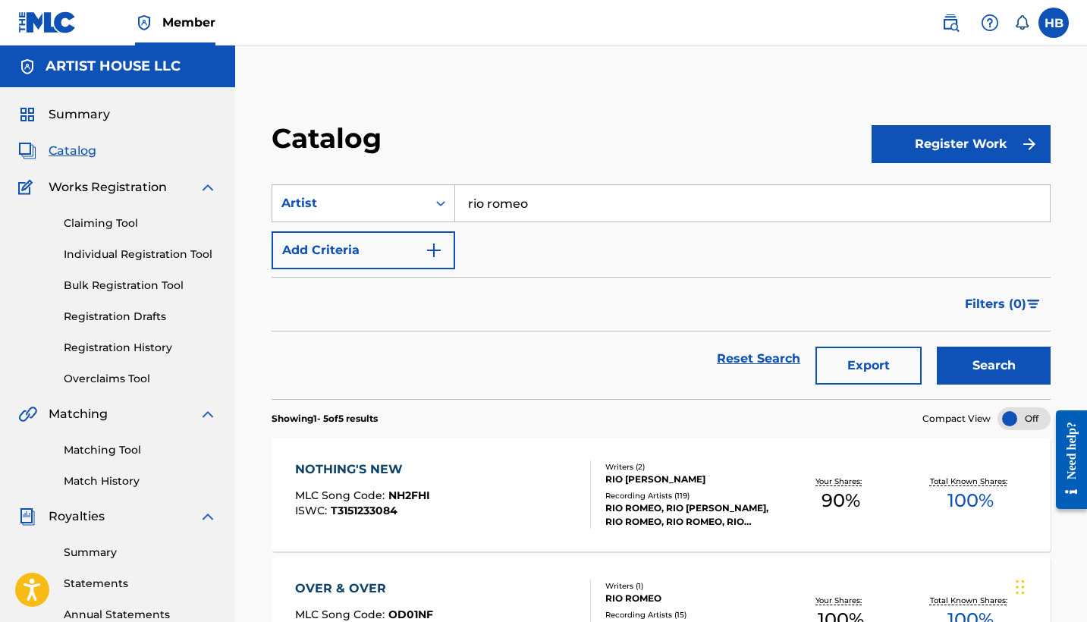
scroll to position [0, 0]
drag, startPoint x: 535, startPoint y: 206, endPoint x: 407, endPoint y: 205, distance: 127.4
click at [407, 205] on div "SearchWithCriteria635a5968-8454-44d0-8a83-bedf4c318d00 Artist rio romeo" at bounding box center [660, 203] width 779 height 38
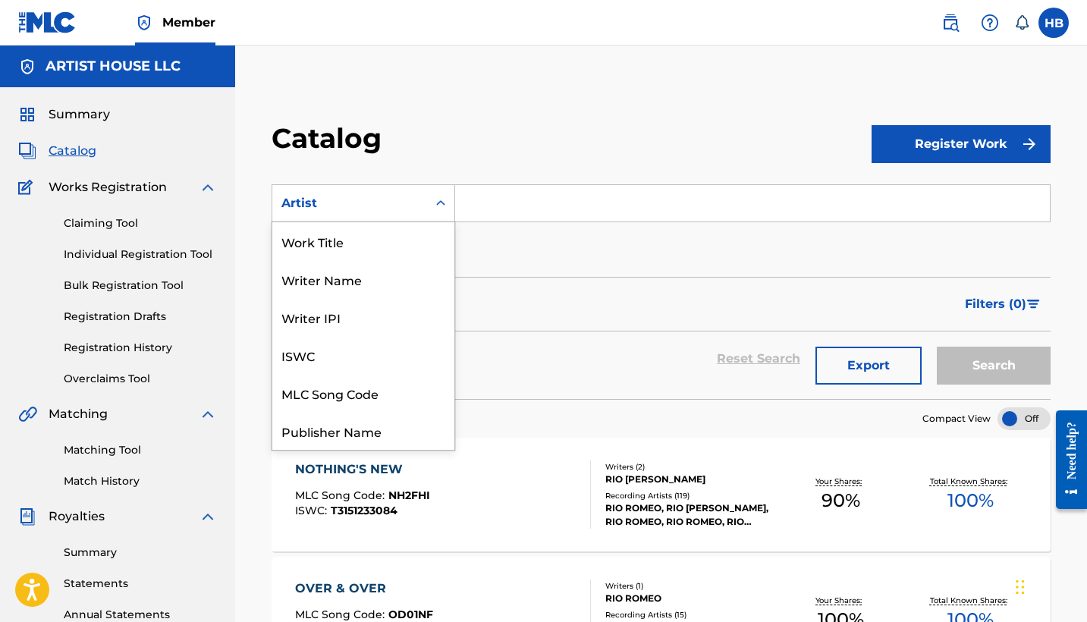
click at [288, 206] on div "Artist" at bounding box center [349, 203] width 136 height 18
click at [312, 274] on div "Writer Name" at bounding box center [363, 279] width 182 height 38
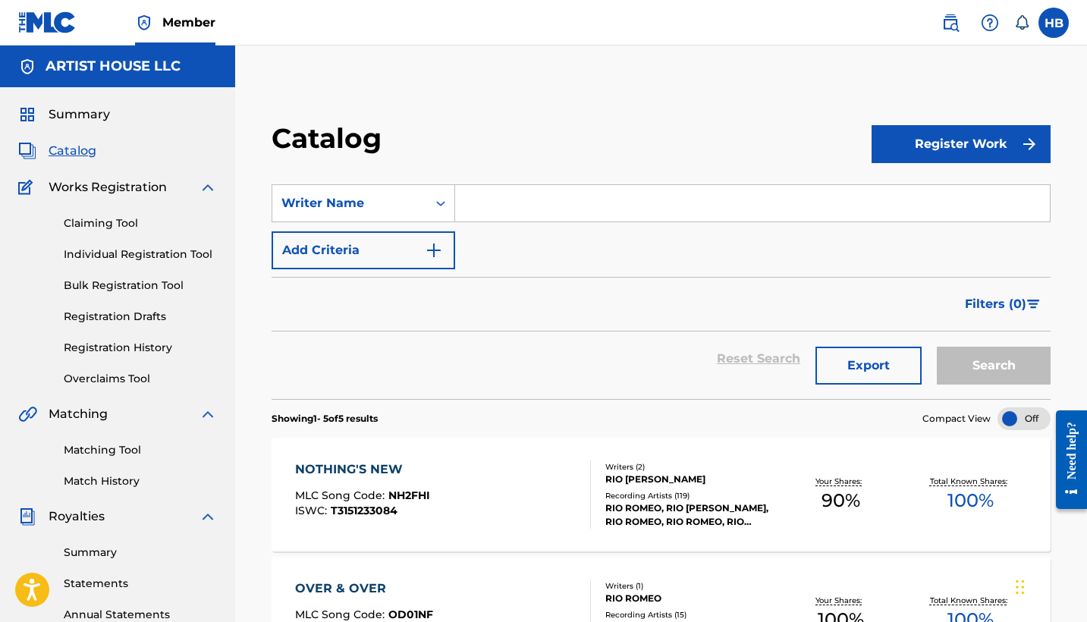
click at [501, 208] on input "Search Form" at bounding box center [752, 203] width 594 height 36
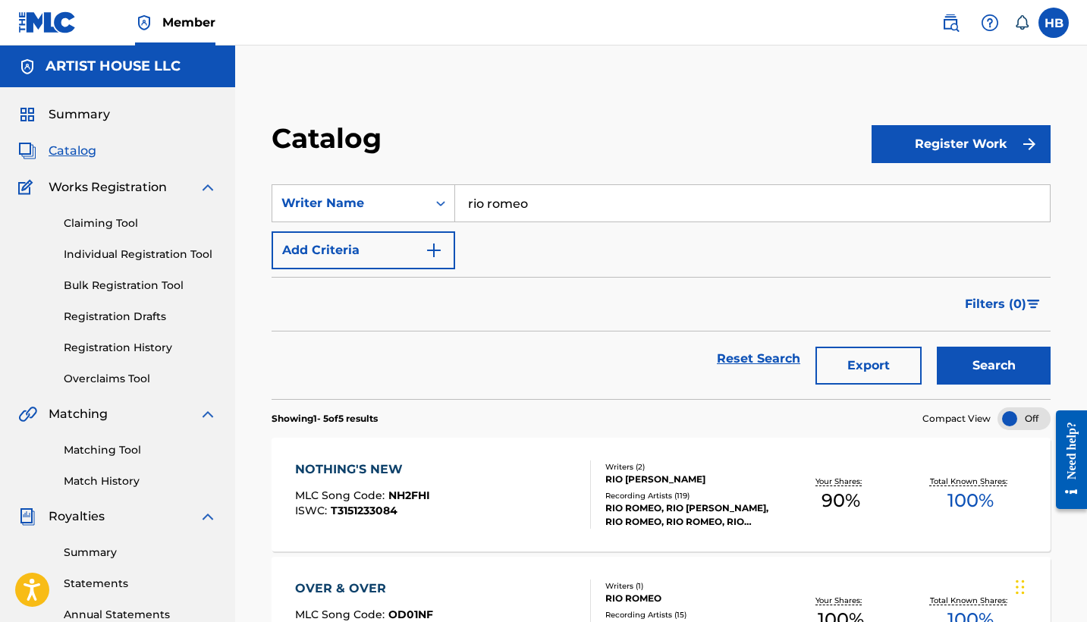
click at [993, 365] on button "Search" at bounding box center [993, 366] width 114 height 38
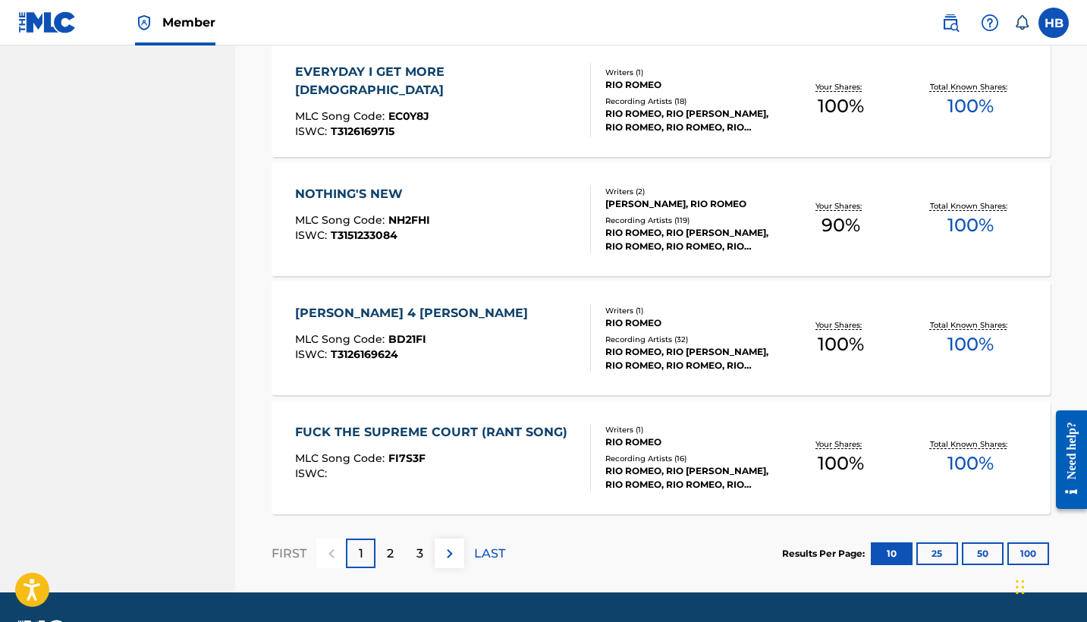
scroll to position [1124, 0]
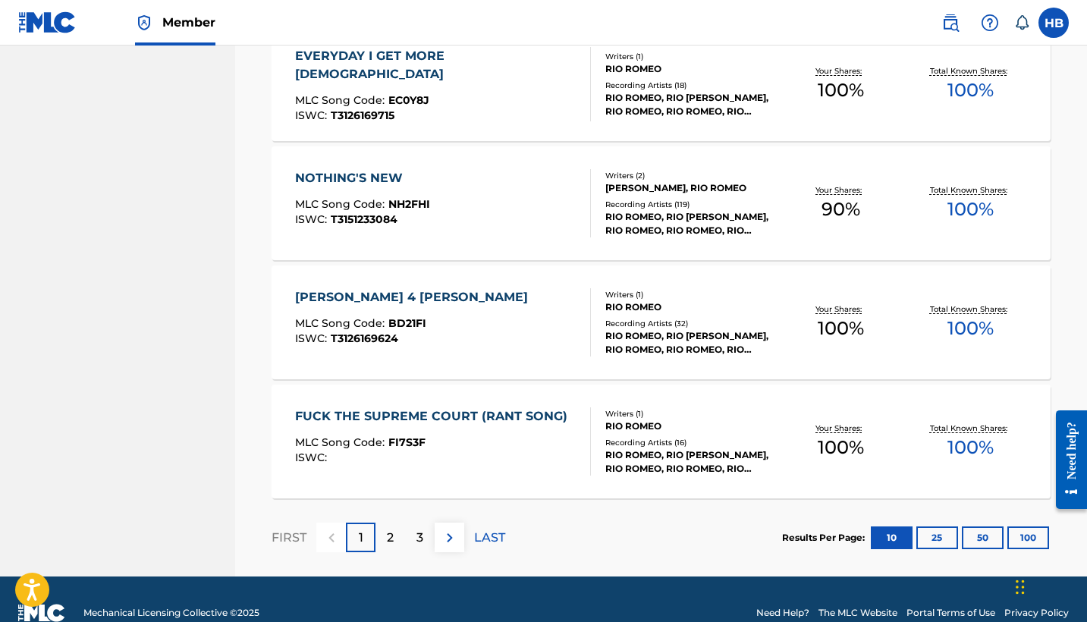
click at [387, 539] on p "2" at bounding box center [390, 537] width 7 height 18
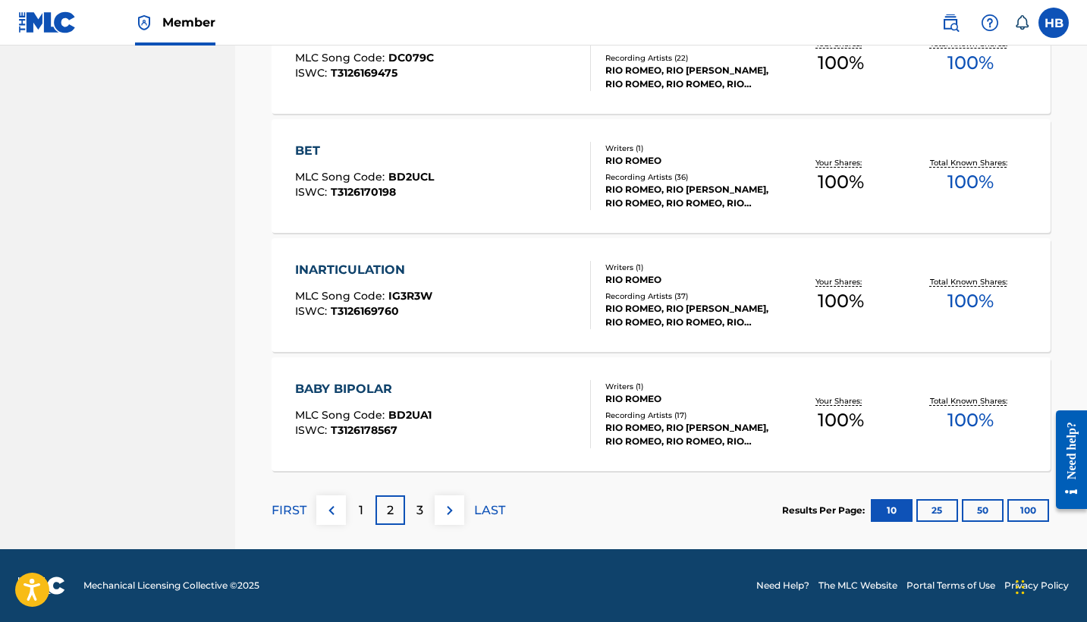
click at [422, 501] on p "3" at bounding box center [419, 510] width 7 height 18
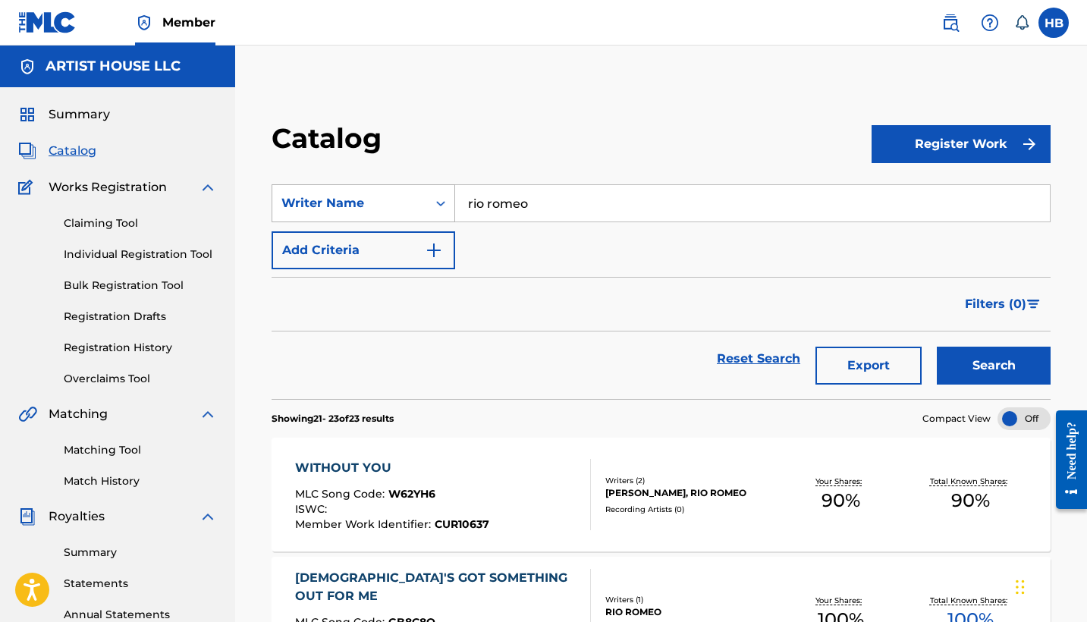
scroll to position [0, 0]
drag, startPoint x: 559, startPoint y: 205, endPoint x: 406, endPoint y: 202, distance: 152.4
click at [406, 202] on div "SearchWithCriteria4bd8aec6-db1b-4bc9-bdfc-b98f465ba91c Writer Name [PERSON_NAME]" at bounding box center [660, 203] width 779 height 38
type input "[US_STATE]"
click at [993, 365] on button "Search" at bounding box center [993, 366] width 114 height 38
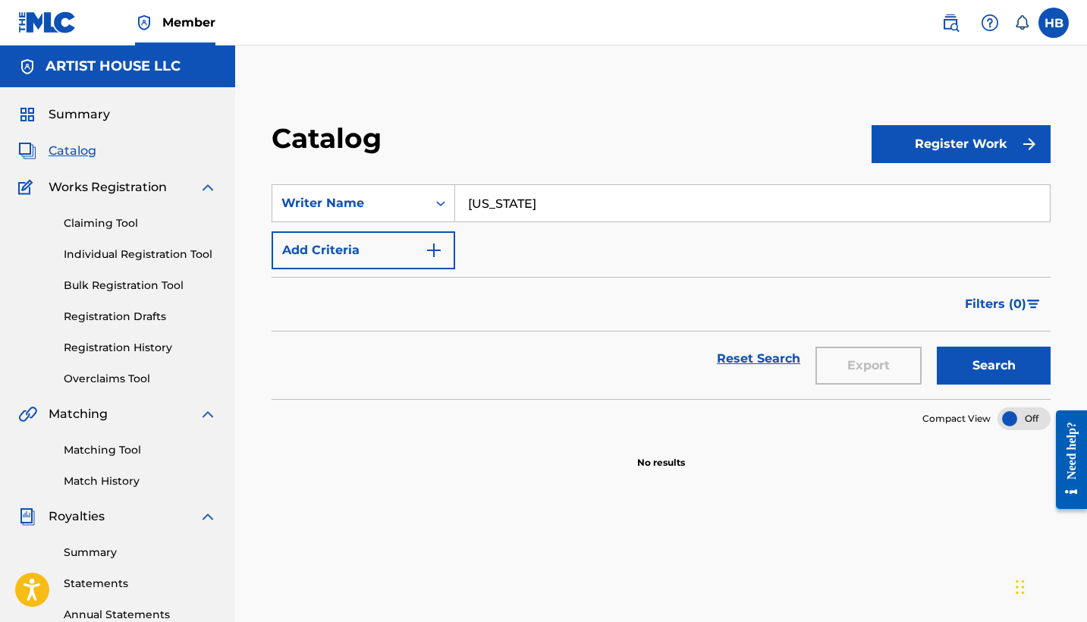
click at [89, 348] on link "Registration History" at bounding box center [140, 348] width 153 height 16
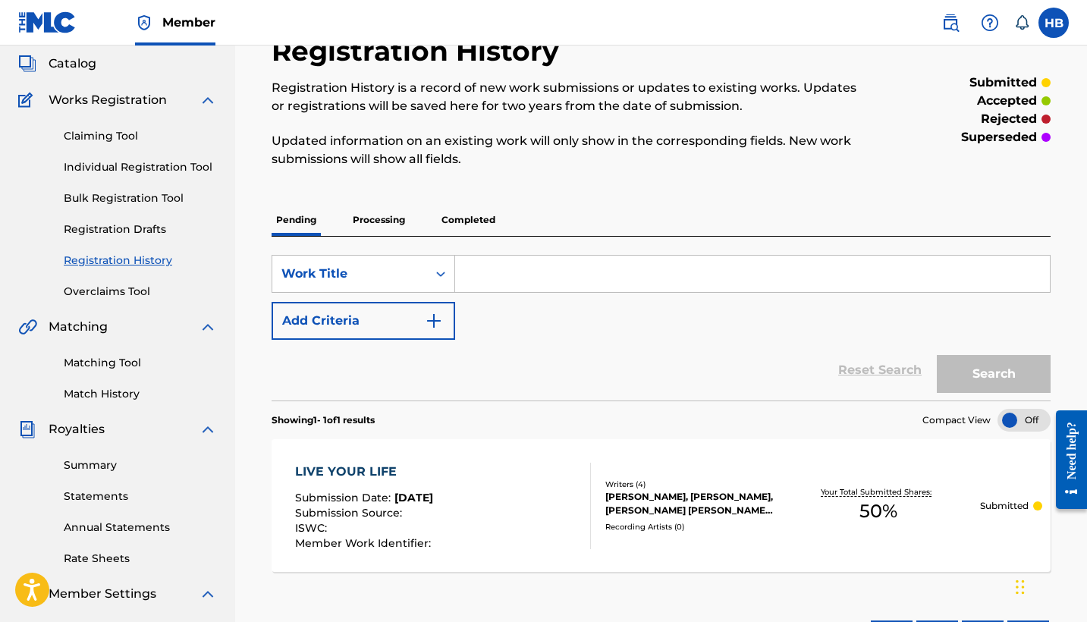
scroll to position [65, 0]
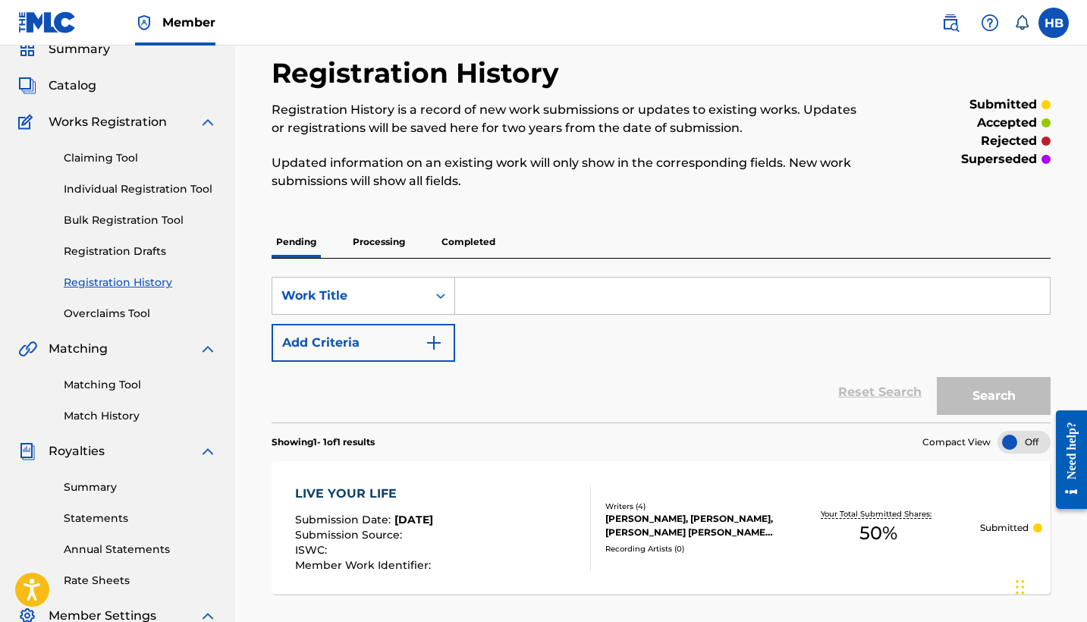
click at [504, 302] on input "Search Form" at bounding box center [752, 296] width 594 height 36
type input "[US_STATE]"
click at [993, 396] on button "Search" at bounding box center [993, 396] width 114 height 38
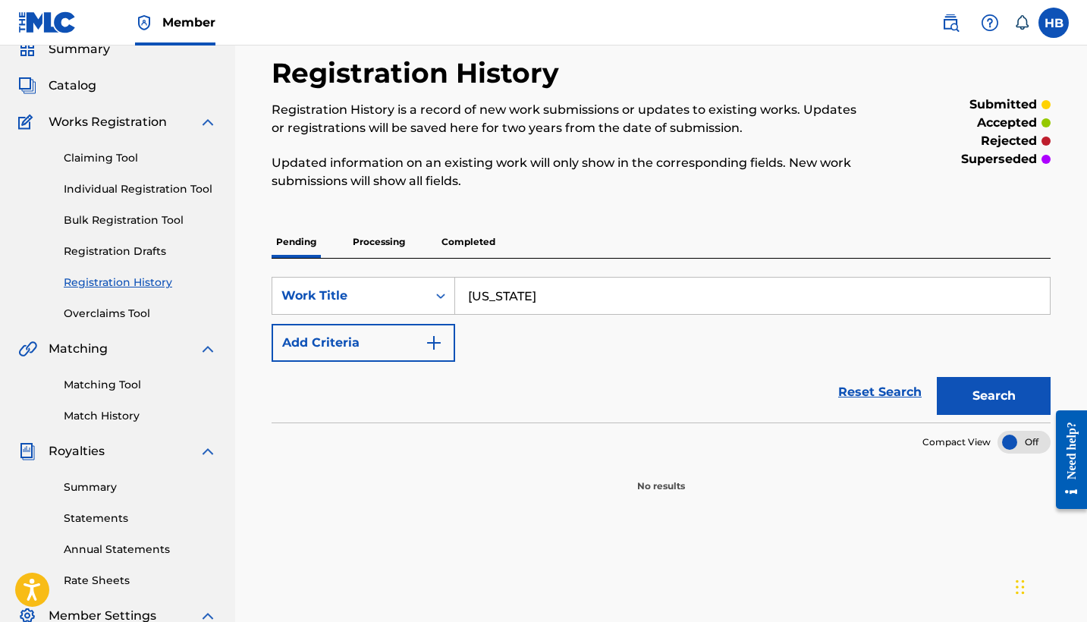
click at [375, 240] on p "Processing" at bounding box center [378, 242] width 61 height 32
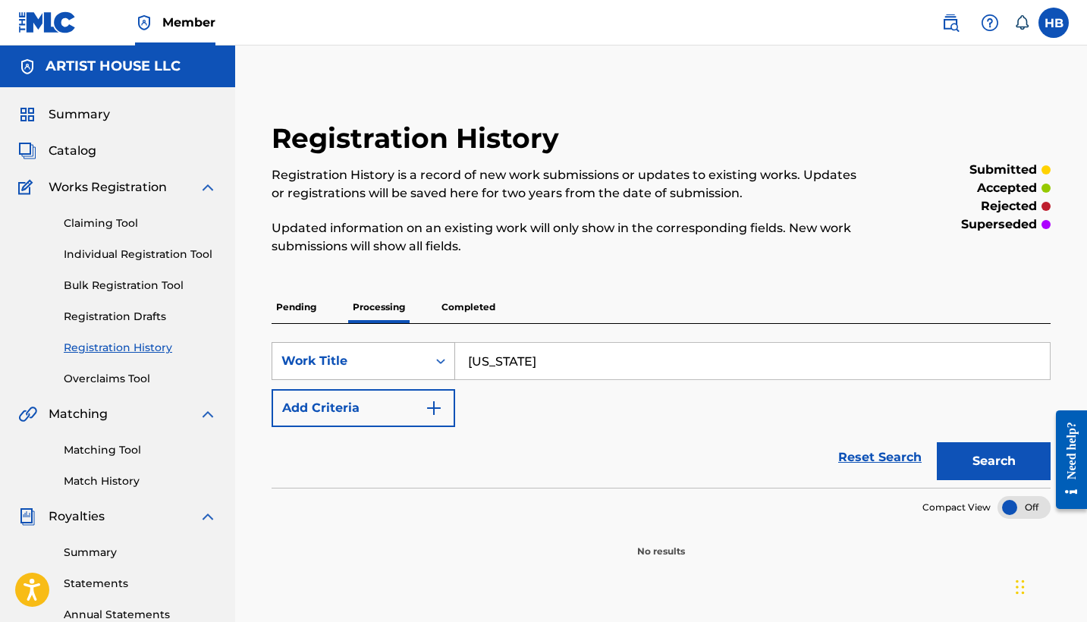
drag, startPoint x: 536, startPoint y: 361, endPoint x: 408, endPoint y: 359, distance: 128.2
click at [408, 359] on div "SearchWithCriteriabaa76e20-aa2f-4c02-a188-c15654c8c310 Work Title [US_STATE]" at bounding box center [660, 361] width 779 height 38
type input "[US_STATE]"
click at [993, 461] on button "Search" at bounding box center [993, 461] width 114 height 38
click at [481, 309] on p "Completed" at bounding box center [468, 307] width 63 height 32
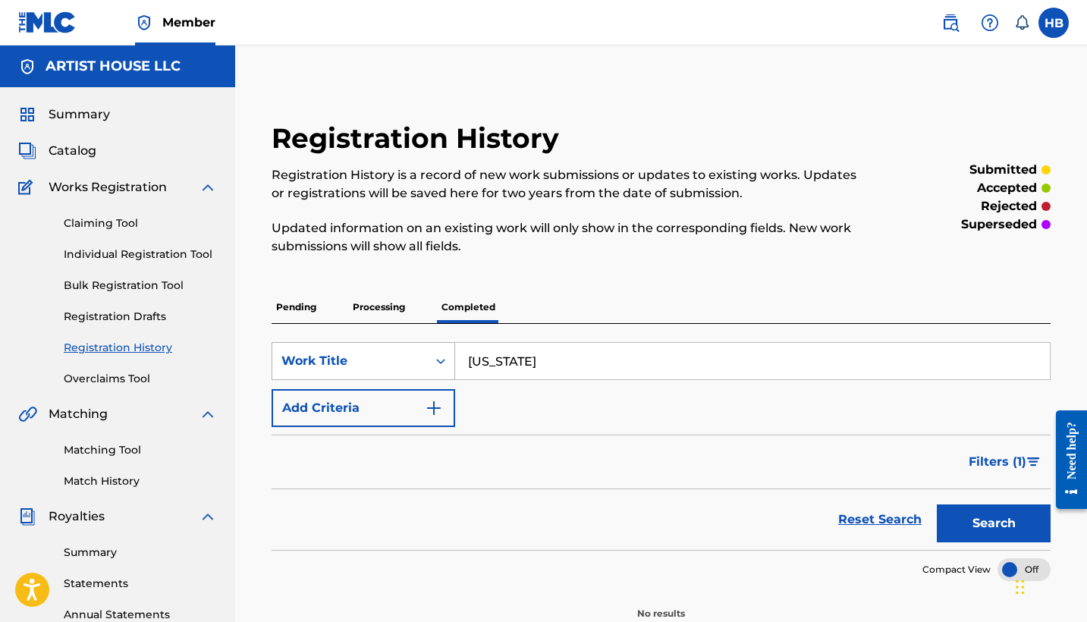
drag, startPoint x: 539, startPoint y: 361, endPoint x: 407, endPoint y: 355, distance: 132.1
click at [407, 355] on div "SearchWithCriteriabaa76e20-aa2f-4c02-a188-c15654c8c310 Work Title [US_STATE]" at bounding box center [660, 361] width 779 height 38
type input "[US_STATE]"
click at [993, 523] on button "Search" at bounding box center [993, 523] width 114 height 38
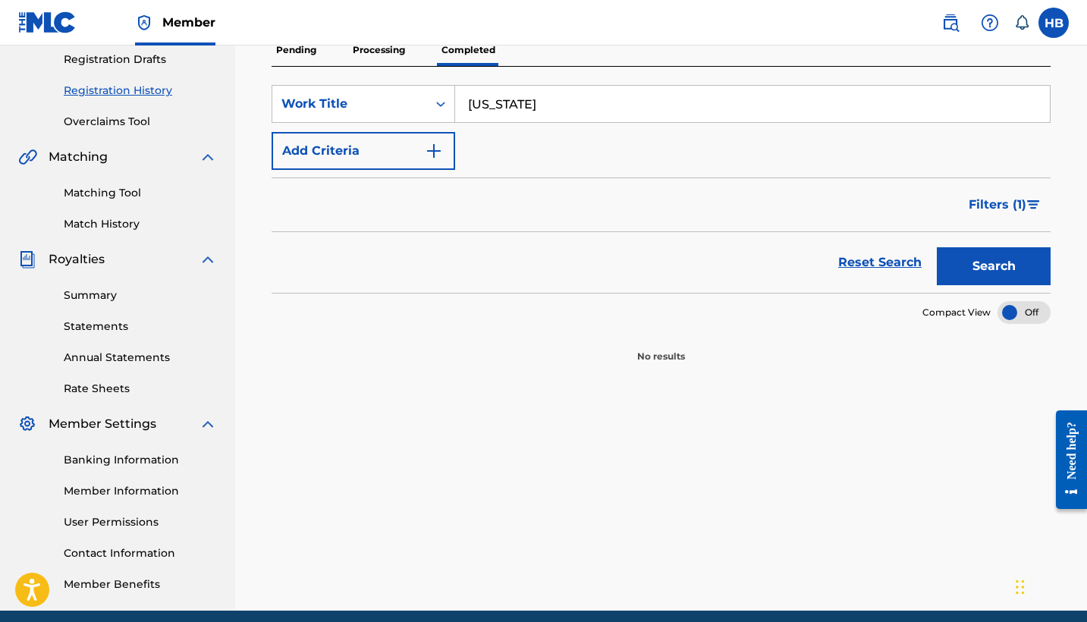
scroll to position [14, 0]
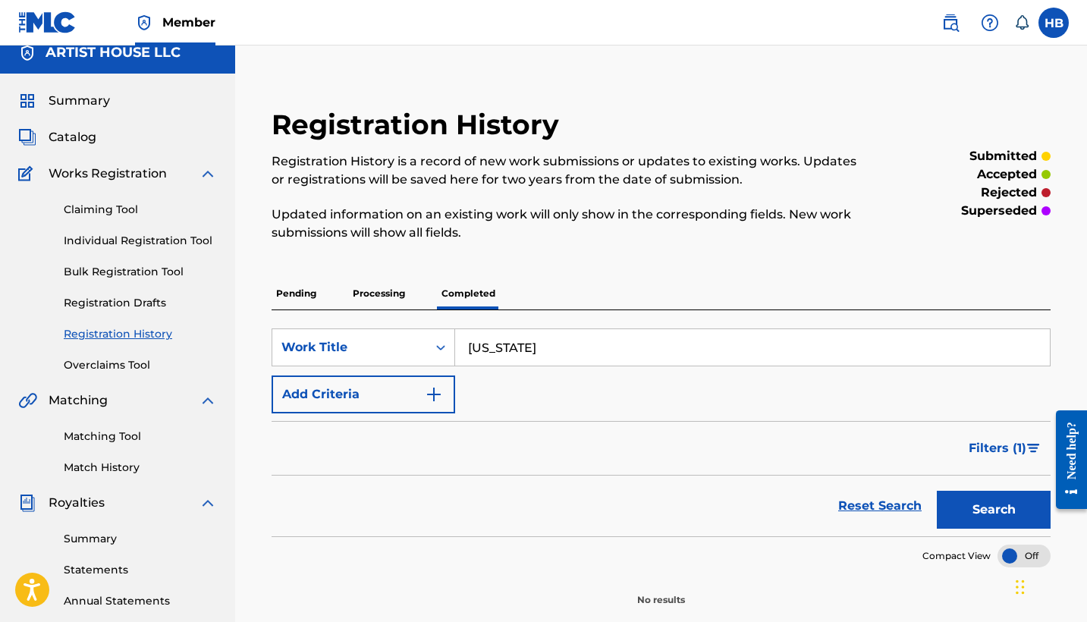
click at [108, 203] on link "Claiming Tool" at bounding box center [140, 210] width 153 height 16
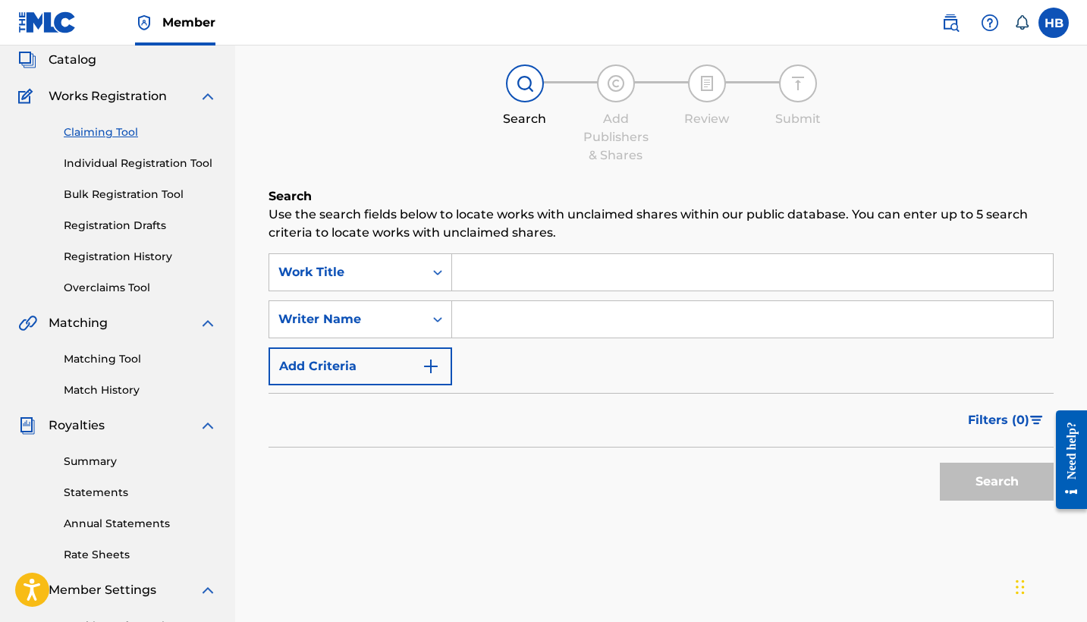
scroll to position [92, 0]
click at [98, 259] on link "Registration History" at bounding box center [140, 256] width 153 height 16
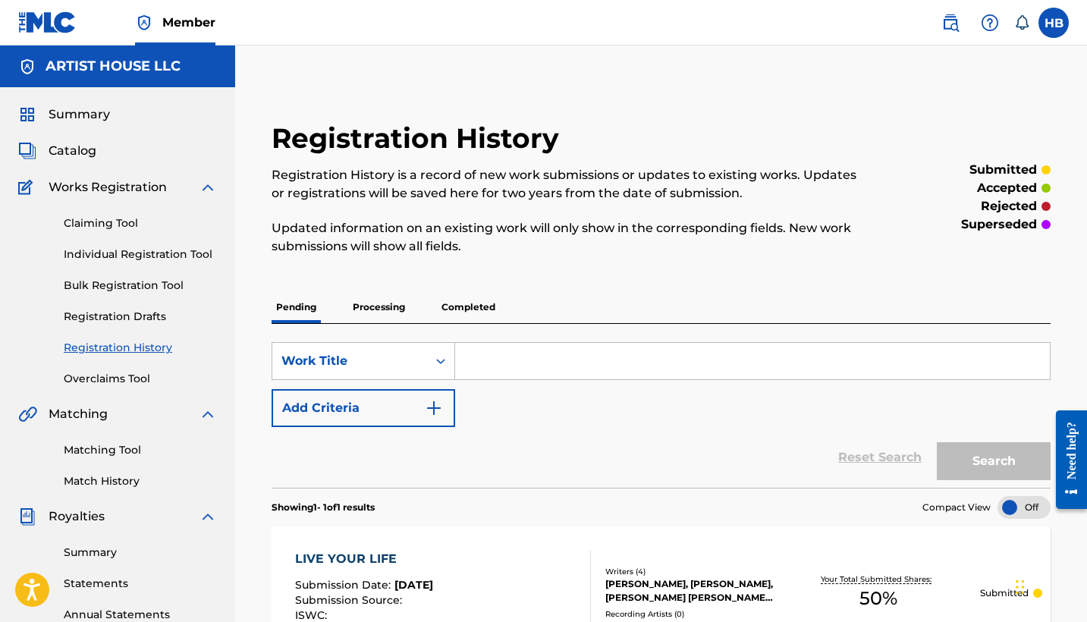
click at [478, 306] on p "Completed" at bounding box center [468, 307] width 63 height 32
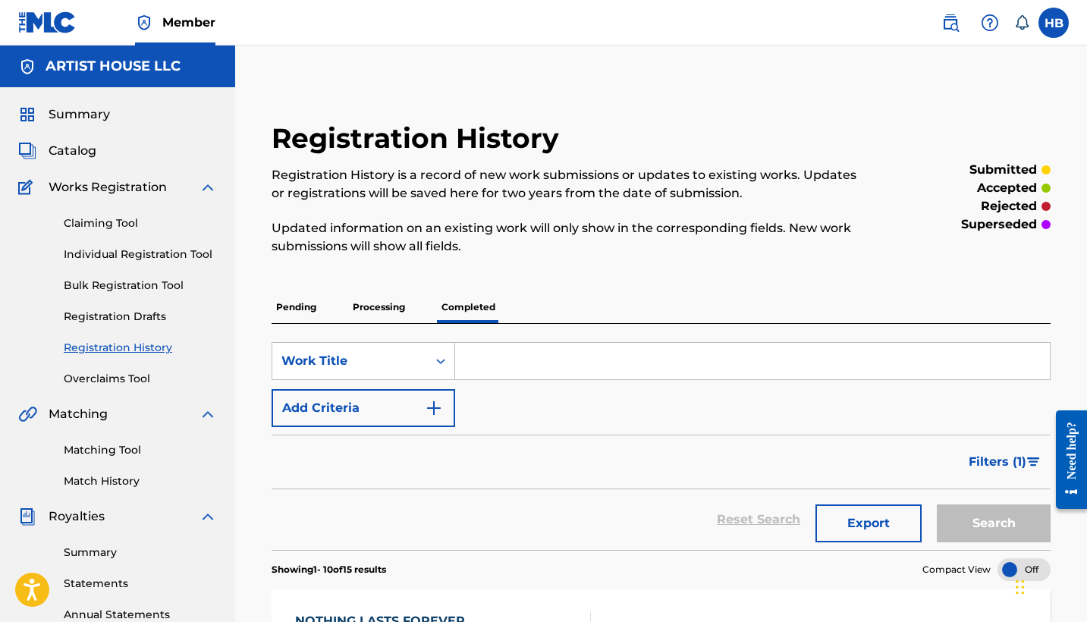
click at [534, 356] on input "Search Form" at bounding box center [752, 361] width 594 height 36
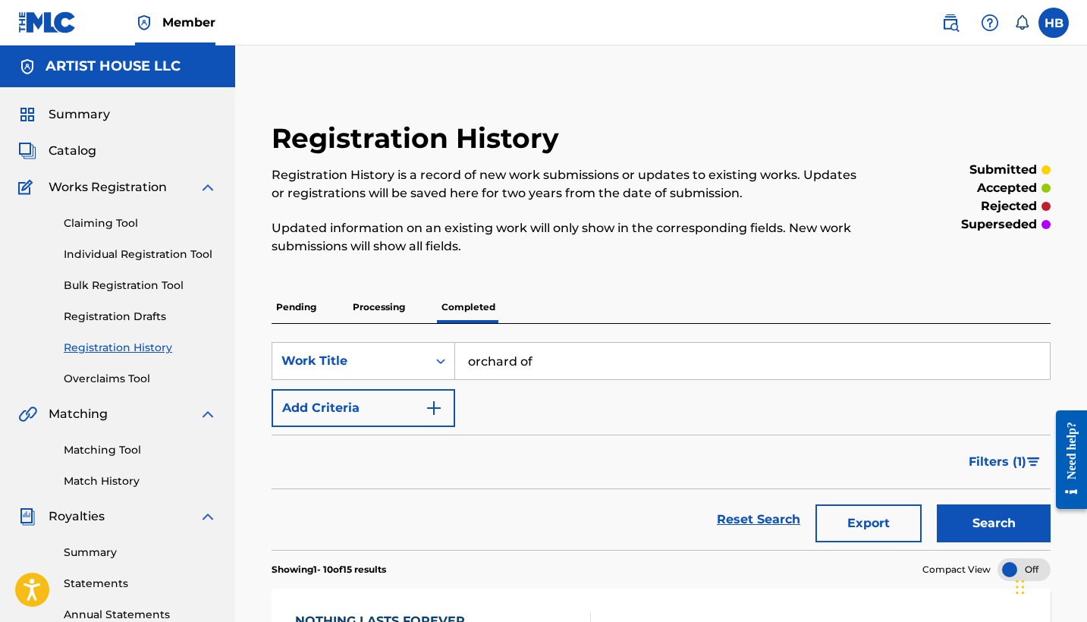
type input "orchard of"
click at [993, 523] on button "Search" at bounding box center [993, 523] width 114 height 38
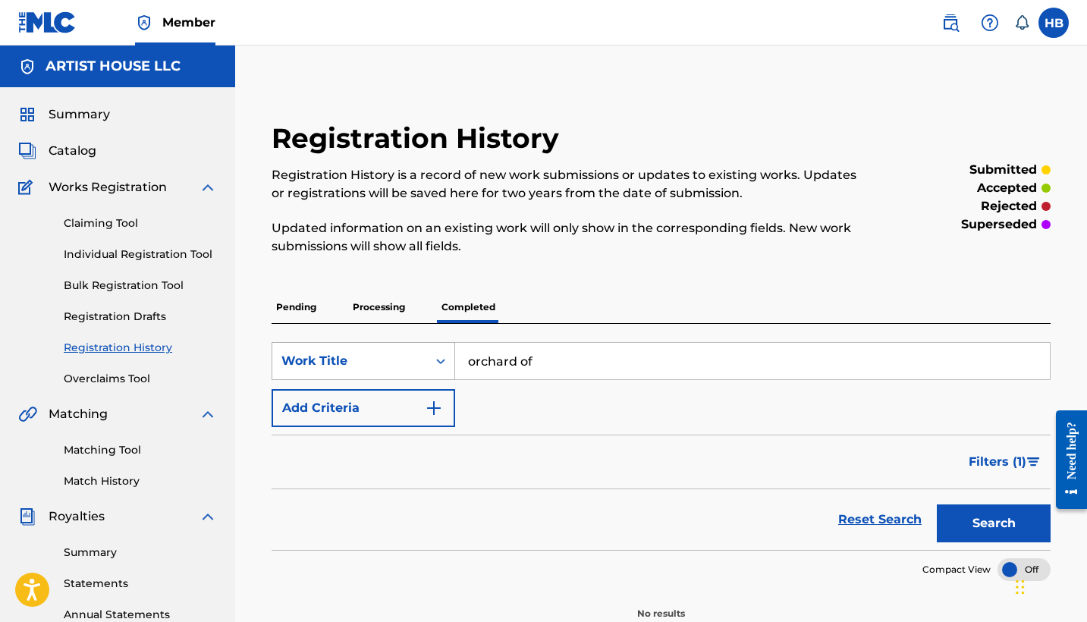
drag, startPoint x: 548, startPoint y: 368, endPoint x: 407, endPoint y: 359, distance: 141.3
click at [407, 359] on div "SearchWithCriteriabaa76e20-aa2f-4c02-a188-c15654c8c310 Work Title orchard of" at bounding box center [660, 361] width 779 height 38
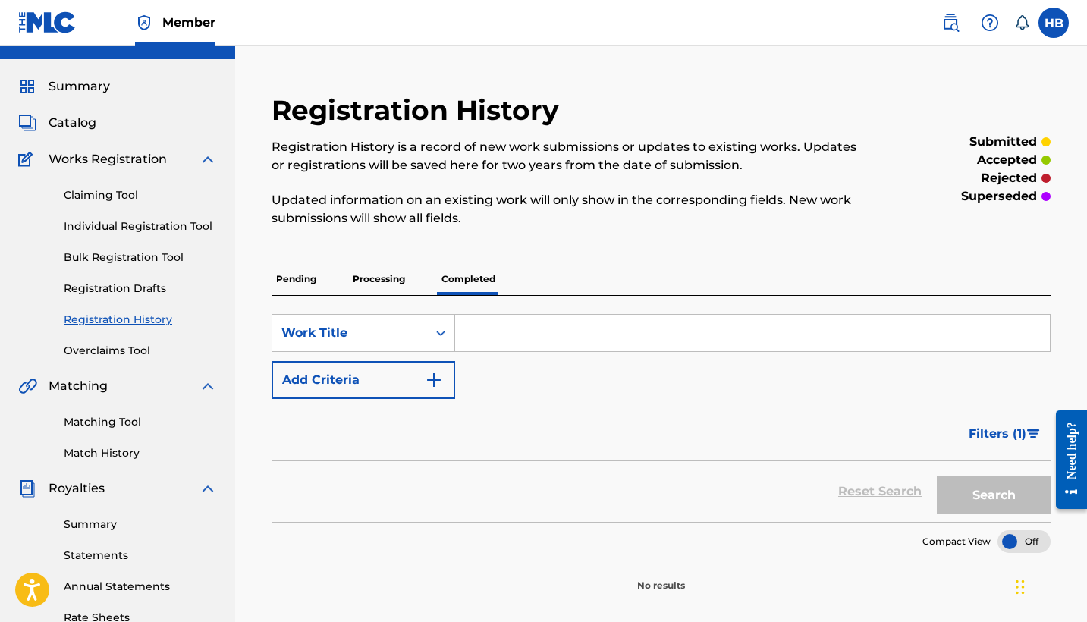
scroll to position [30, 0]
